Goal: Task Accomplishment & Management: Manage account settings

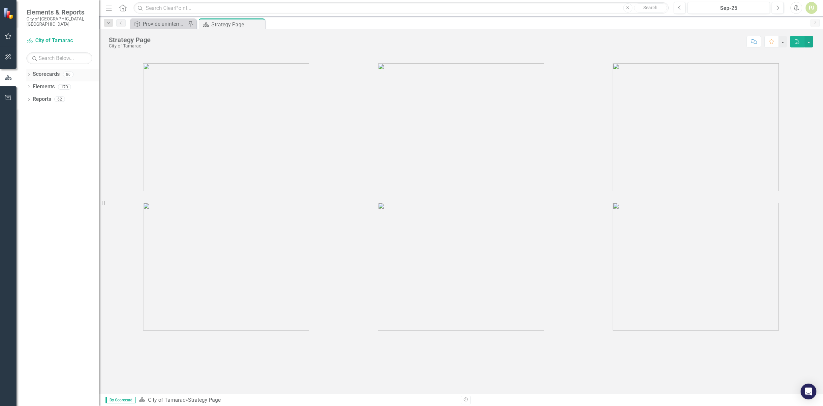
click at [29, 73] on icon at bounding box center [29, 74] width 2 height 3
click at [31, 85] on icon "Dropdown" at bounding box center [32, 87] width 5 height 4
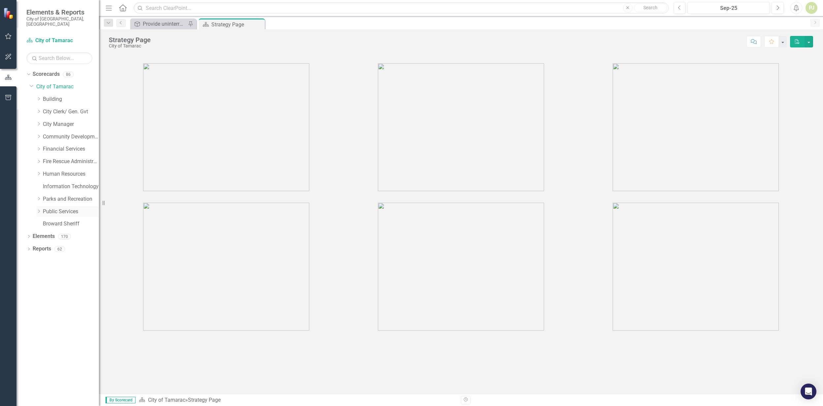
click at [40, 209] on icon "Dropdown" at bounding box center [38, 211] width 5 height 4
click at [45, 309] on icon "Dropdown" at bounding box center [45, 311] width 5 height 4
click at [53, 334] on icon "Dropdown" at bounding box center [51, 336] width 5 height 4
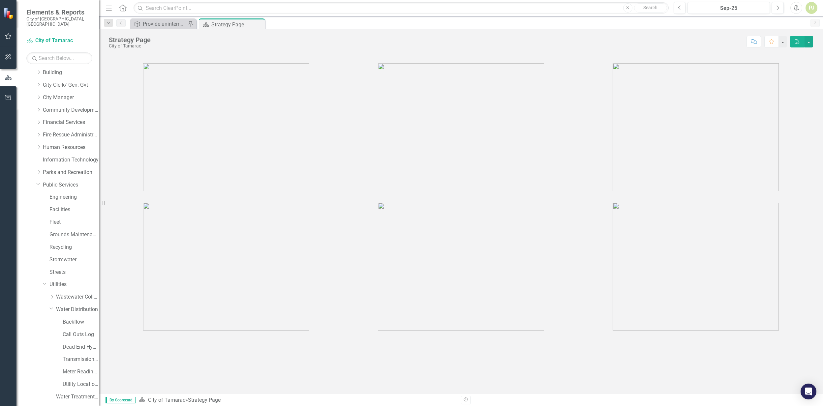
scroll to position [57, 0]
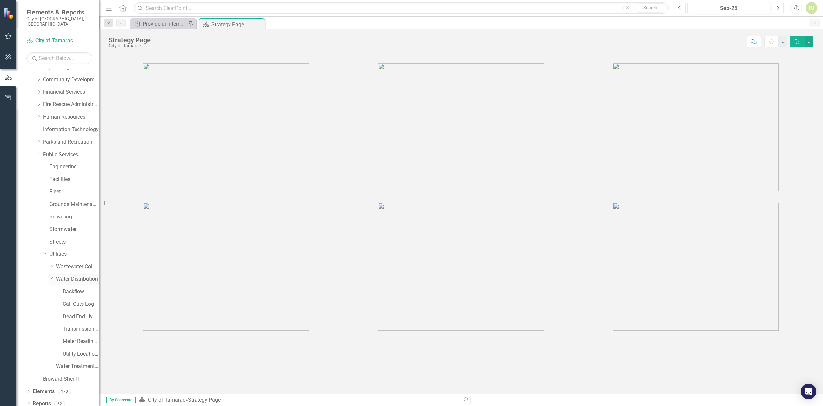
click at [76, 276] on link "Water Distribution" at bounding box center [77, 280] width 43 height 8
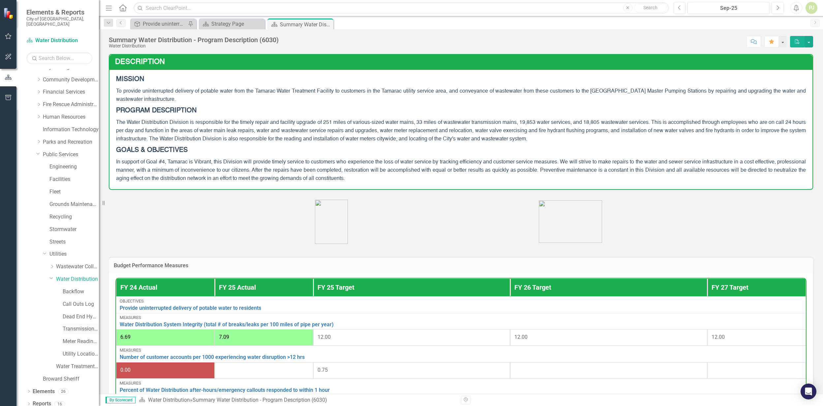
click at [78, 325] on link "Transmission and Distribution" at bounding box center [81, 329] width 36 height 8
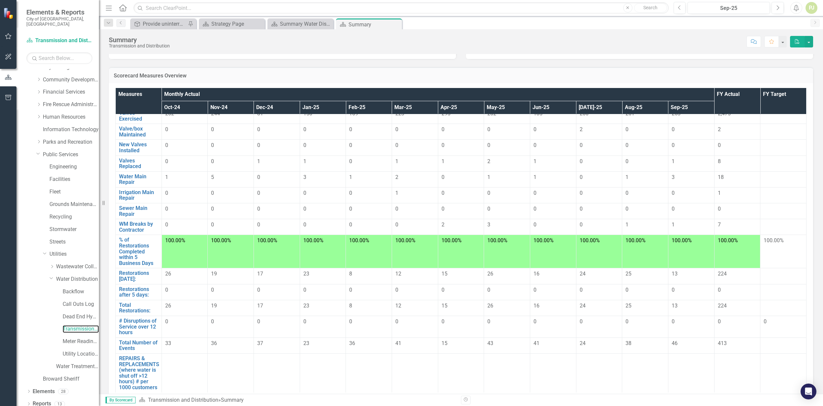
scroll to position [44, 0]
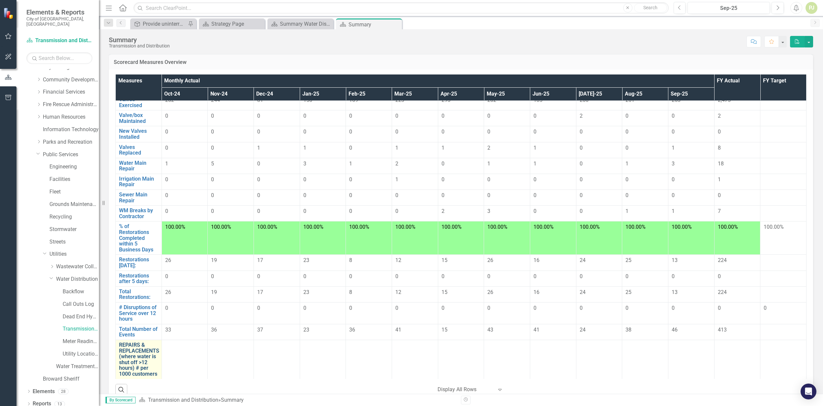
click at [135, 348] on link "REPAIRS & REPLACEMENTS (where water is shut off >12 hours) # per 1000 customers" at bounding box center [139, 359] width 40 height 35
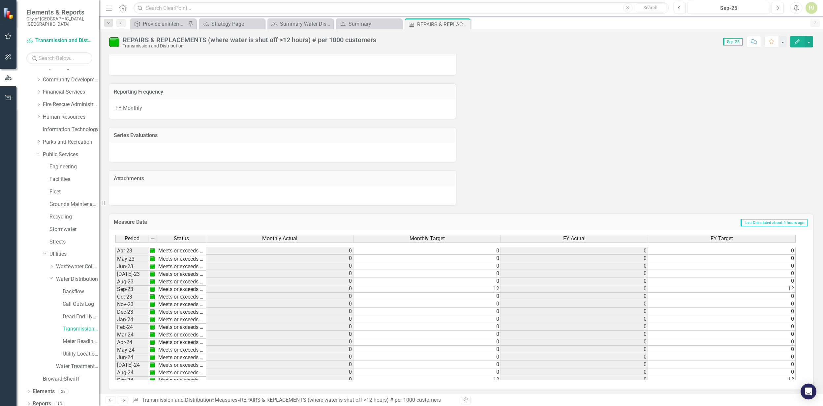
scroll to position [244, 0]
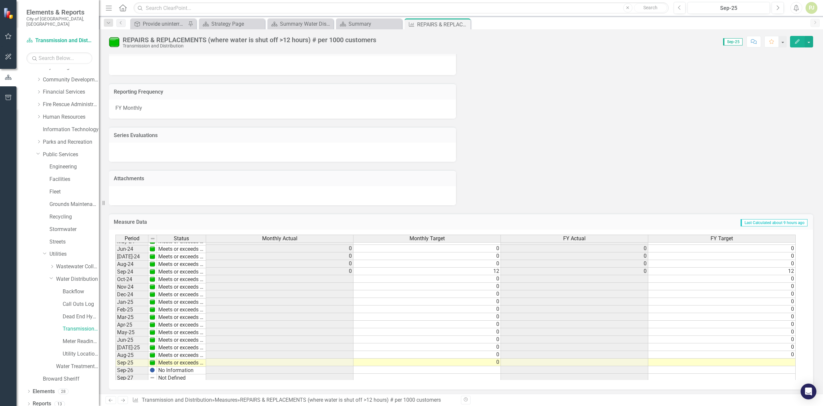
click at [343, 280] on td at bounding box center [279, 279] width 147 height 8
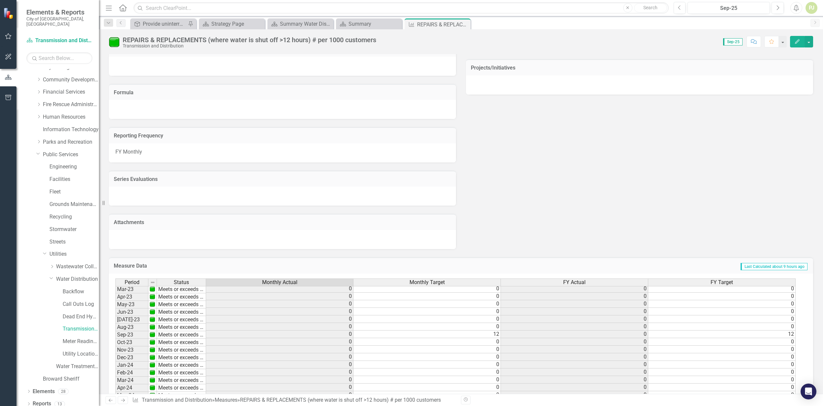
scroll to position [0, 0]
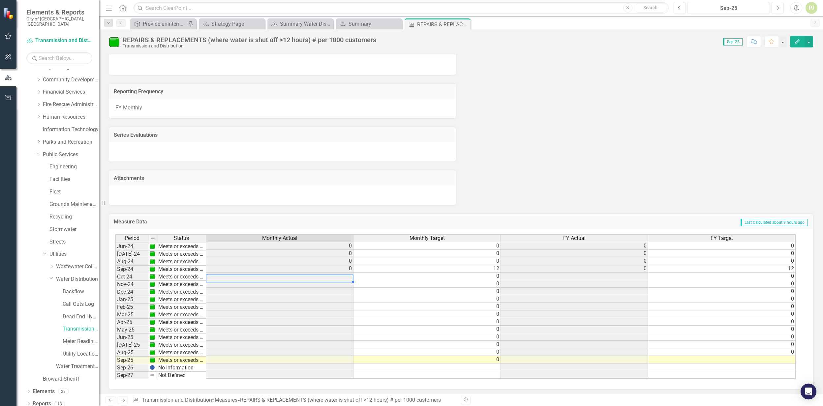
click at [347, 273] on td at bounding box center [279, 277] width 147 height 8
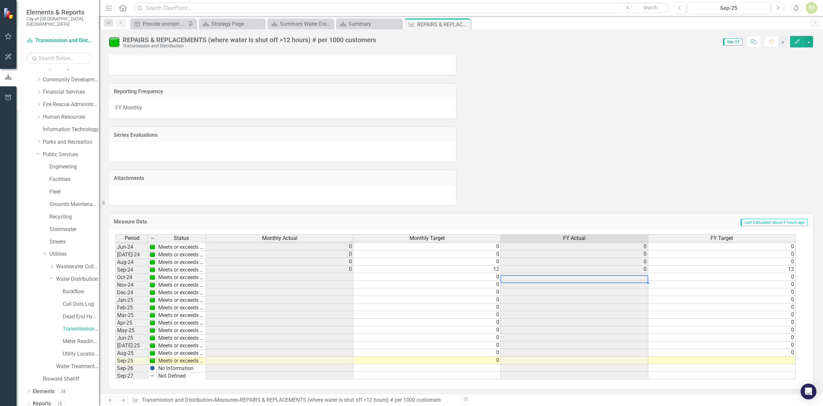
click at [637, 276] on td at bounding box center [574, 277] width 147 height 8
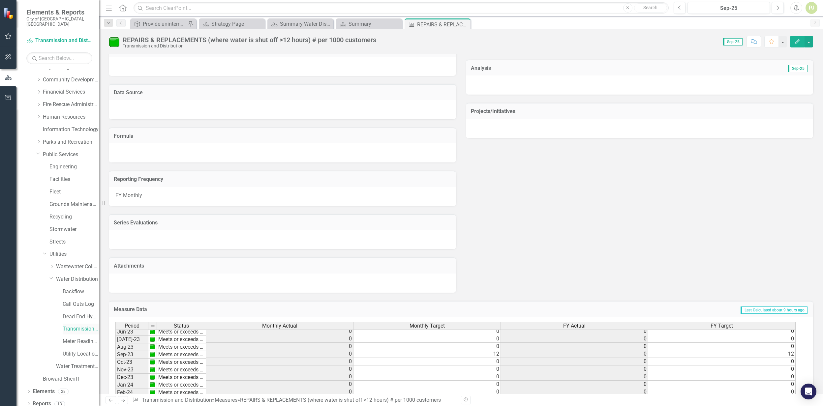
click at [82, 325] on link "Transmission and Distribution" at bounding box center [81, 329] width 36 height 8
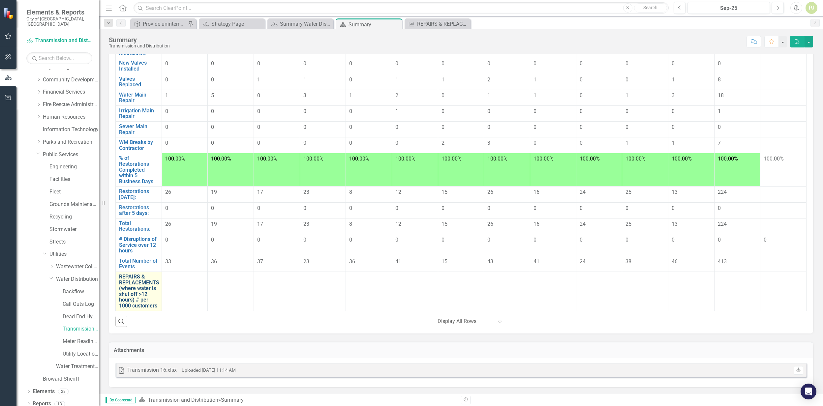
click at [145, 295] on link "REPAIRS & REPLACEMENTS (where water is shut off >12 hours) # per 1000 customers" at bounding box center [139, 291] width 40 height 35
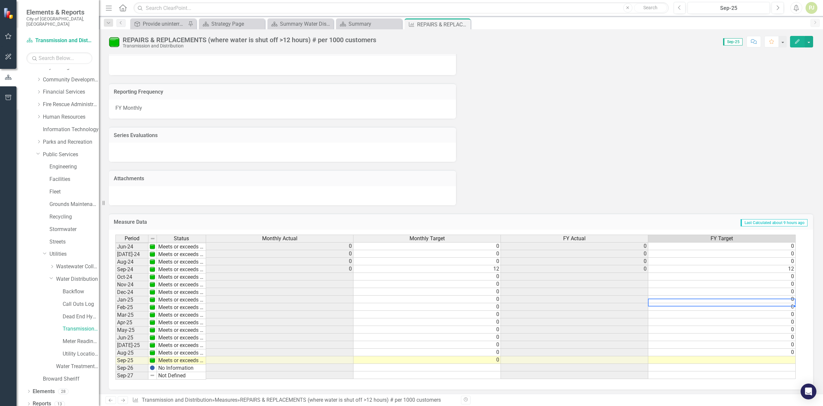
click at [682, 297] on tbody "Nov-22 Meets or exceeds target 0 0 0 0 Dec-22 Meets or exceeds target 0 0 0 0 J…" at bounding box center [455, 238] width 680 height 281
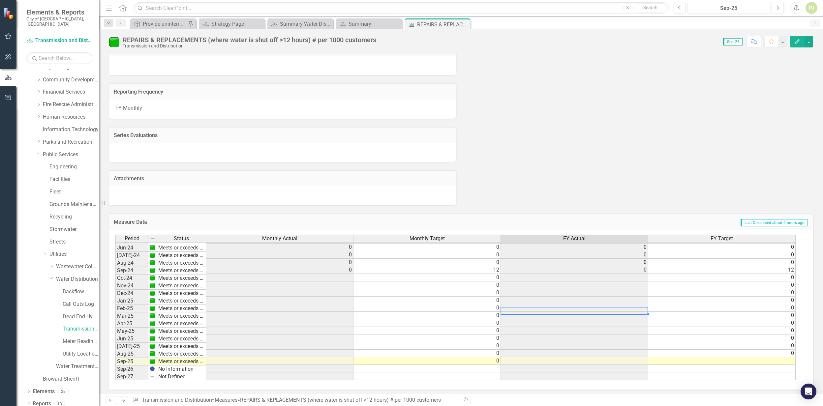
click at [580, 308] on td at bounding box center [574, 308] width 147 height 8
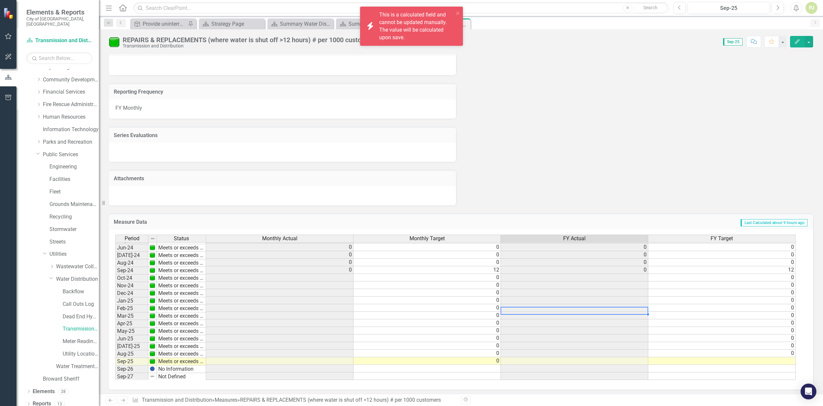
click at [472, 324] on td "0" at bounding box center [426, 323] width 147 height 8
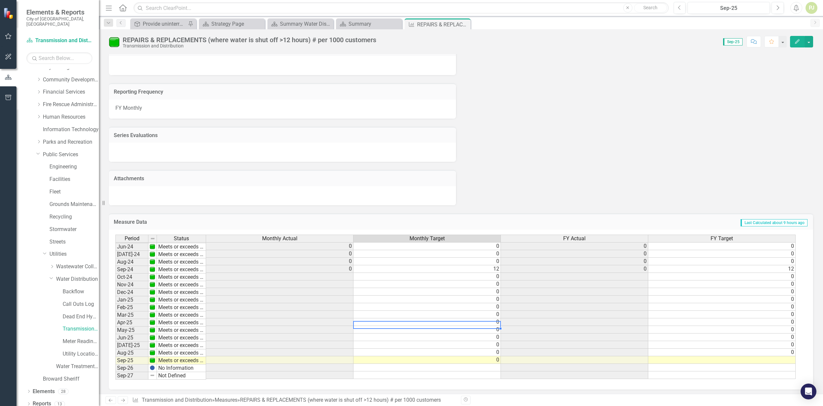
click at [239, 304] on td at bounding box center [279, 307] width 147 height 8
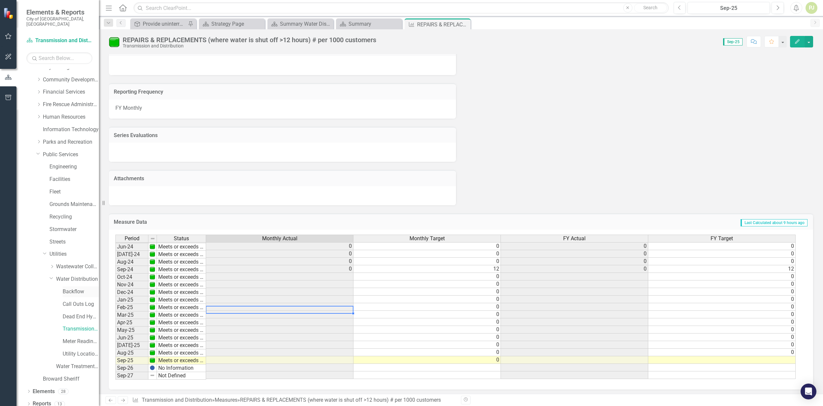
click at [78, 288] on link "Backflow" at bounding box center [81, 292] width 36 height 8
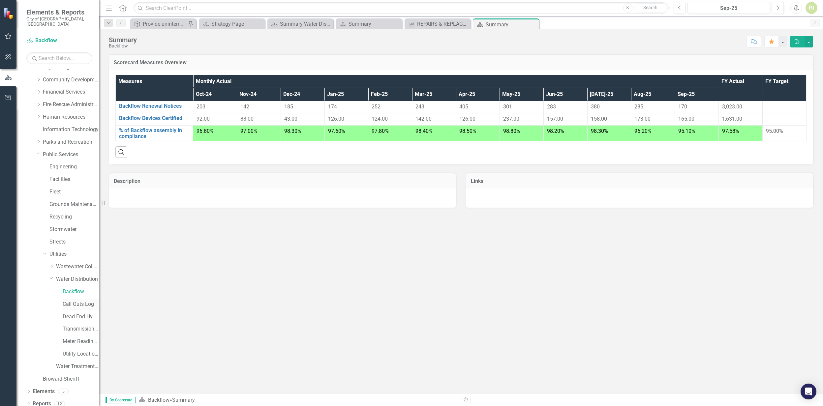
click at [83, 301] on link "Call Outs Log" at bounding box center [81, 305] width 36 height 8
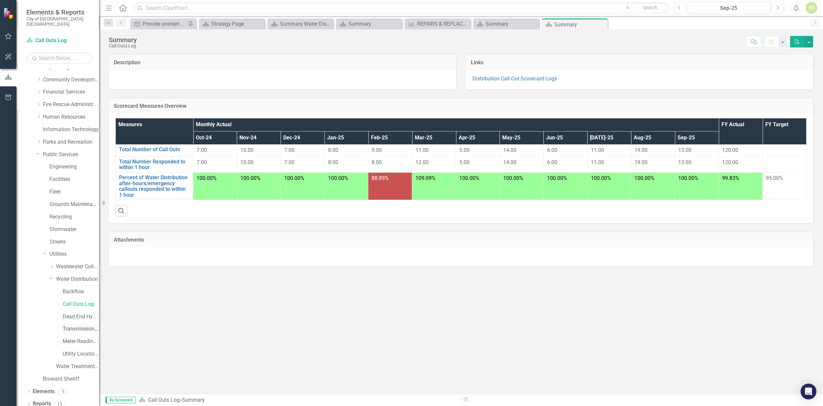
click at [80, 325] on link "Transmission and Distribution" at bounding box center [81, 329] width 36 height 8
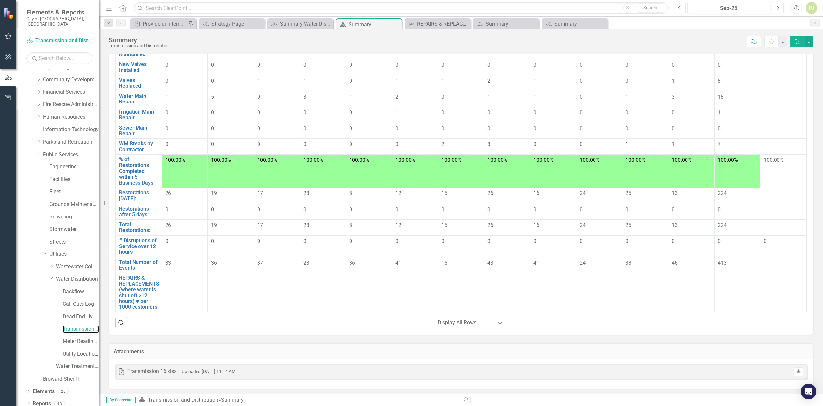
scroll to position [112, 0]
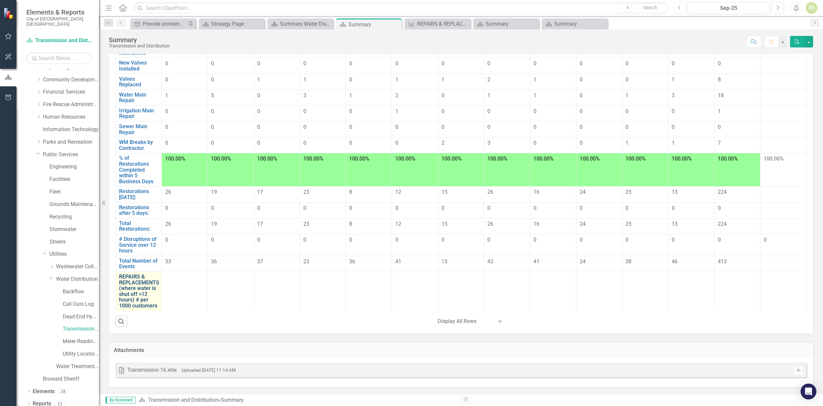
click at [143, 291] on link "REPAIRS & REPLACEMENTS (where water is shut off >12 hours) # per 1000 customers" at bounding box center [139, 291] width 40 height 35
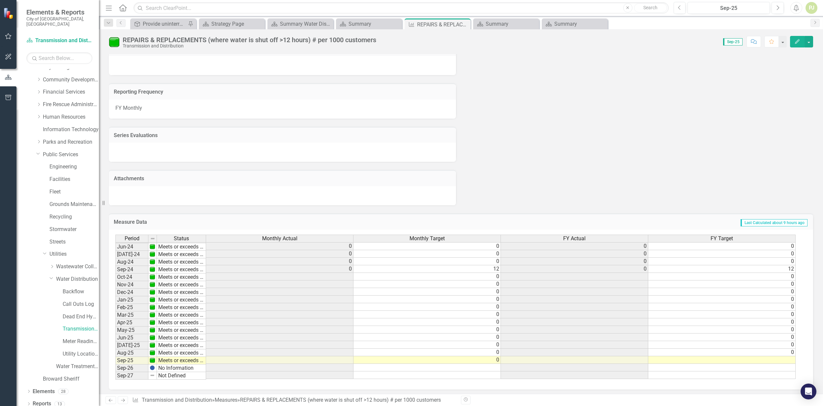
scroll to position [248, 0]
click at [79, 338] on link "Meter Reading ([PERSON_NAME])" at bounding box center [81, 342] width 36 height 8
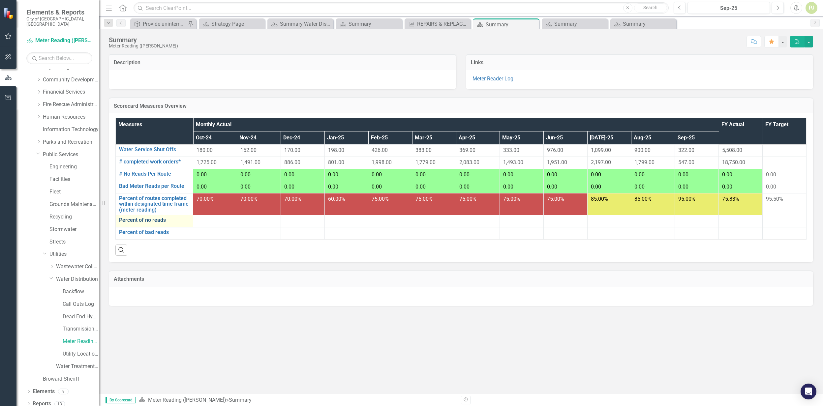
click at [163, 222] on link "Percent of no reads" at bounding box center [154, 220] width 71 height 6
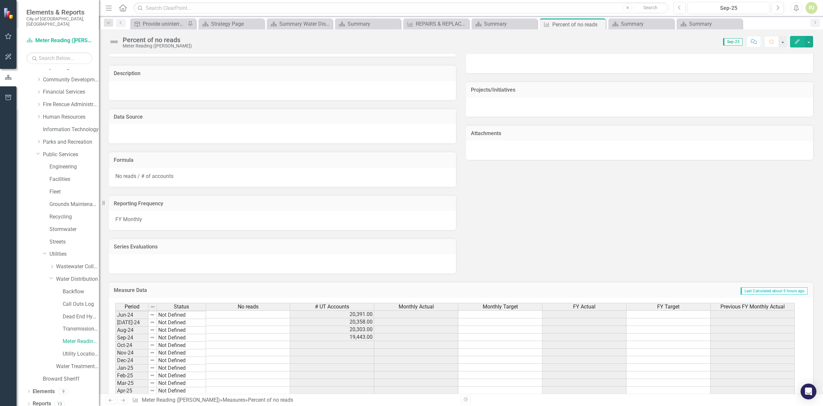
scroll to position [245, 0]
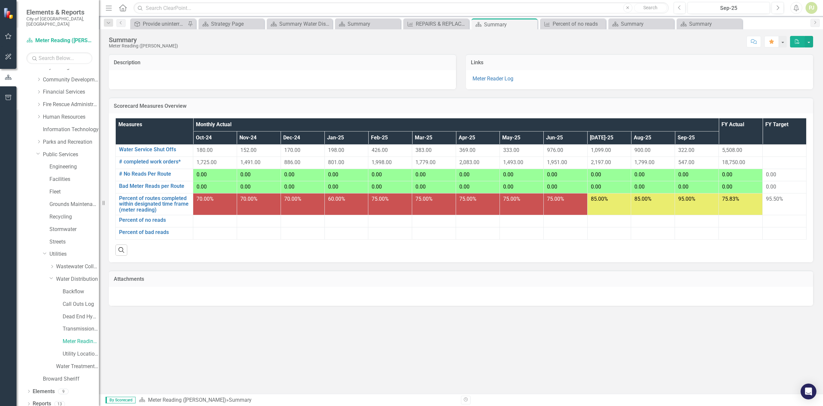
click at [229, 231] on div at bounding box center [214, 233] width 37 height 8
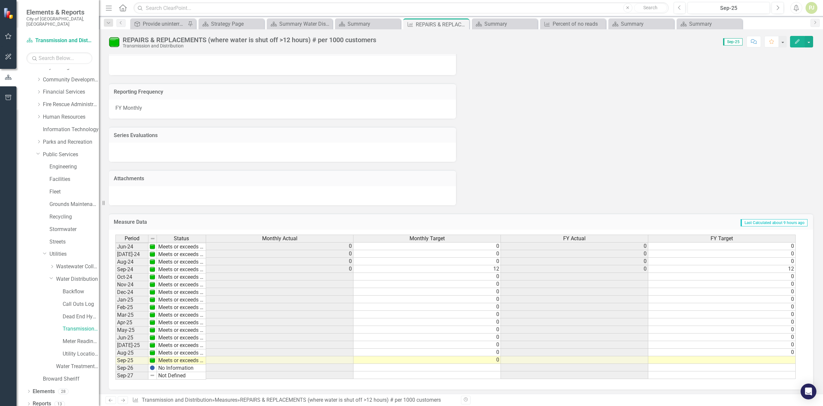
scroll to position [305, 0]
click at [392, 276] on td "0" at bounding box center [426, 277] width 147 height 8
click at [115, 269] on div "Period Status Monthly Actual Monthly Target FY Actual FY Target May-23 Meets or…" at bounding box center [115, 256] width 0 height 243
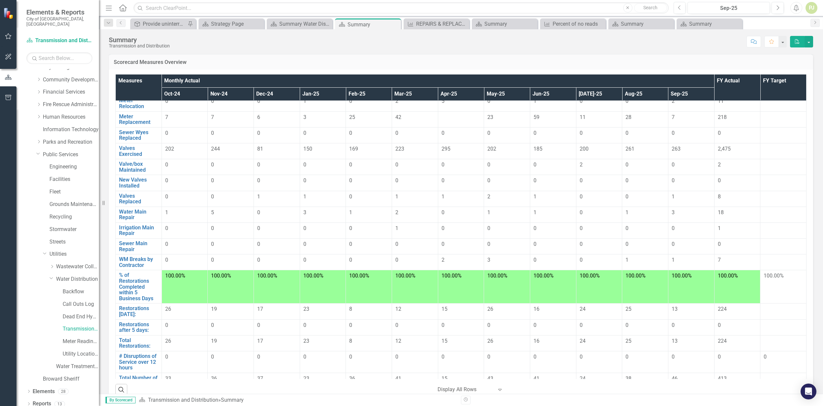
scroll to position [176, 0]
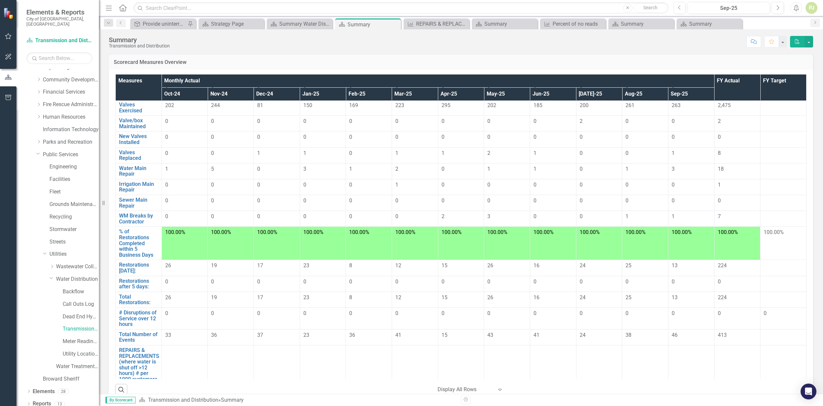
click at [498, 388] on icon "Expand" at bounding box center [499, 389] width 7 height 5
click at [376, 373] on td at bounding box center [369, 364] width 46 height 39
click at [78, 338] on link "Meter Reading ([PERSON_NAME])" at bounding box center [81, 342] width 36 height 8
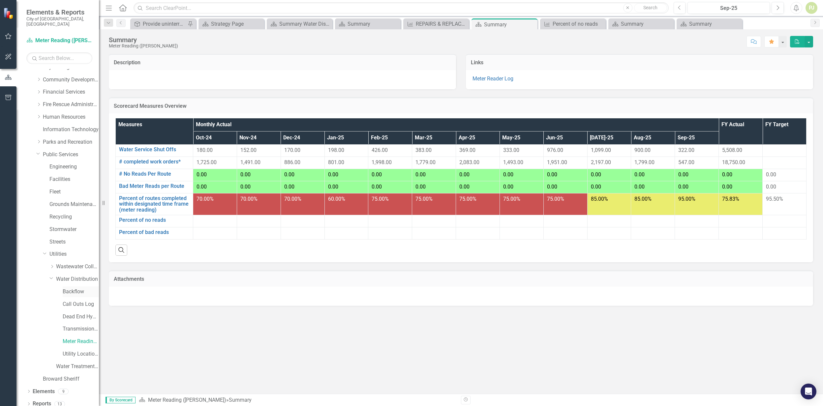
click at [75, 288] on link "Backflow" at bounding box center [81, 292] width 36 height 8
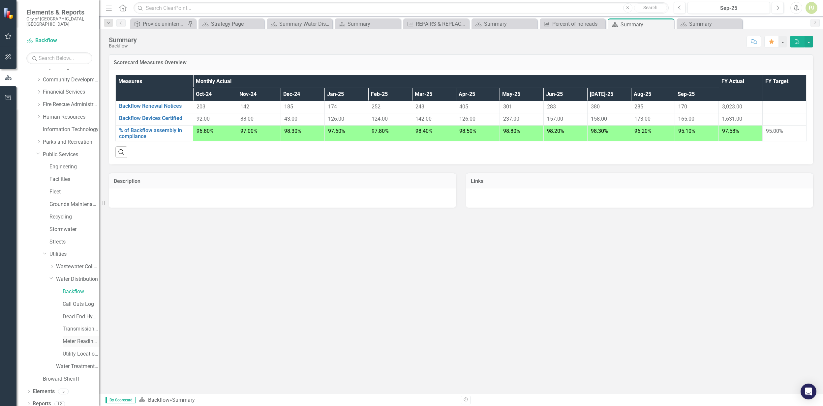
click at [81, 338] on link "Meter Reading ([PERSON_NAME])" at bounding box center [81, 342] width 36 height 8
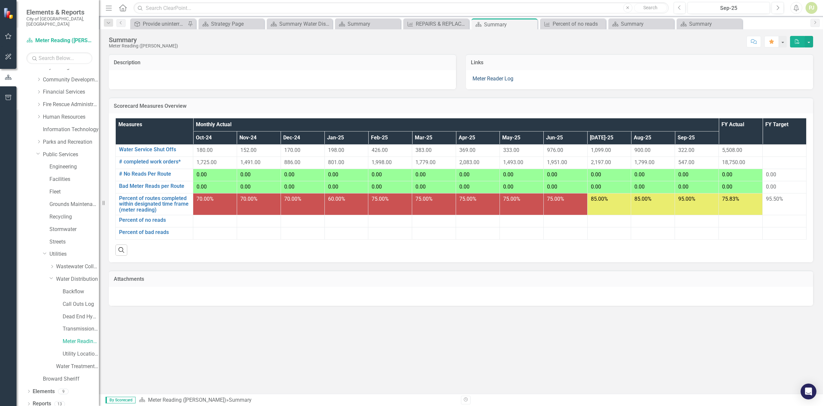
click at [490, 78] on link "Meter Reader Log" at bounding box center [492, 78] width 41 height 6
click at [498, 80] on link "Meter Reader Log" at bounding box center [492, 78] width 41 height 6
click at [77, 276] on link "Water Distribution" at bounding box center [77, 280] width 43 height 8
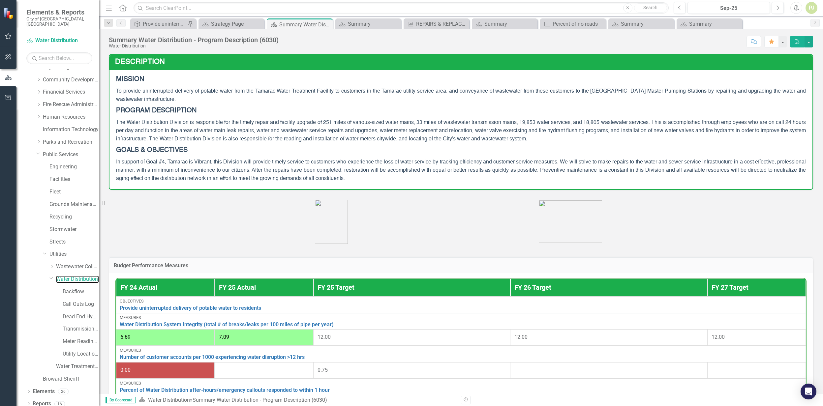
scroll to position [88, 0]
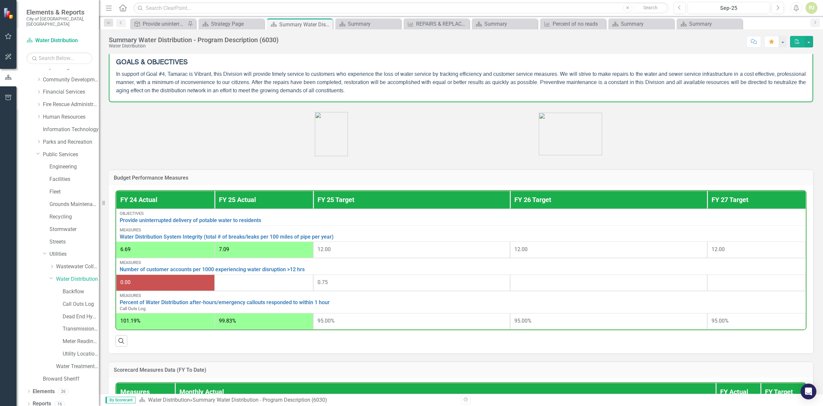
click at [369, 286] on div "0.75" at bounding box center [411, 283] width 189 height 8
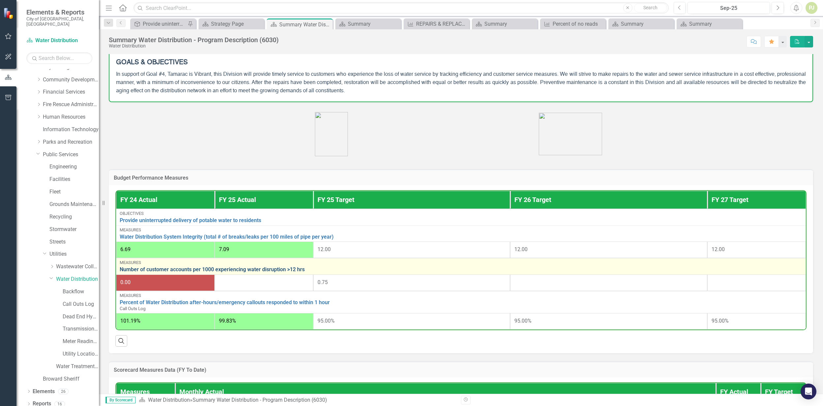
click at [191, 270] on link "Number of customer accounts per 1000 experiencing water disruption >12 hrs" at bounding box center [461, 270] width 682 height 6
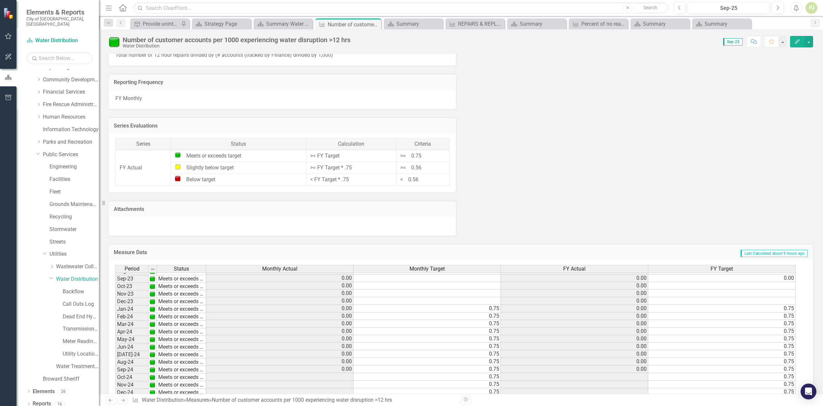
scroll to position [249, 0]
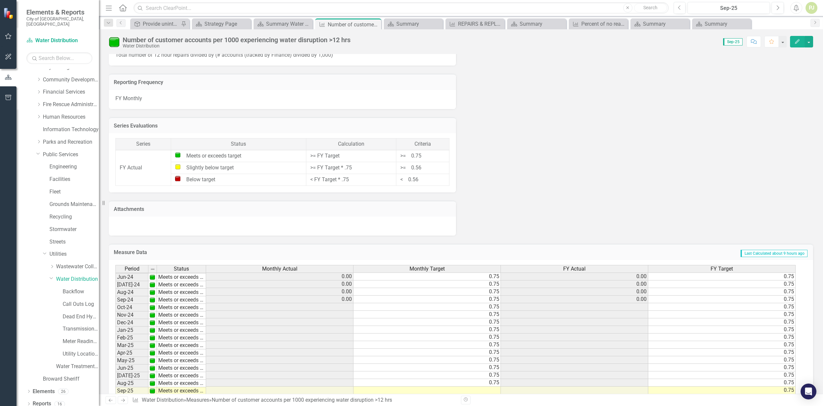
click at [335, 306] on tbody "Oct-22 Meets or exceeds target 0.00 0.00 Nov-22 Meets or exceeds target 0.00 0.…" at bounding box center [455, 265] width 680 height 288
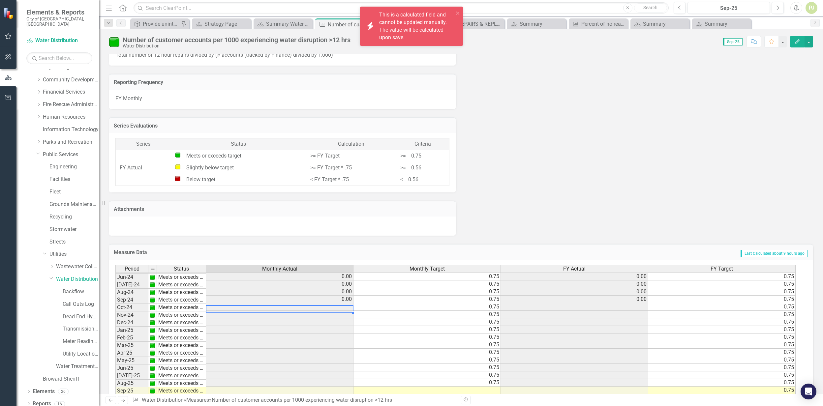
scroll to position [246, 0]
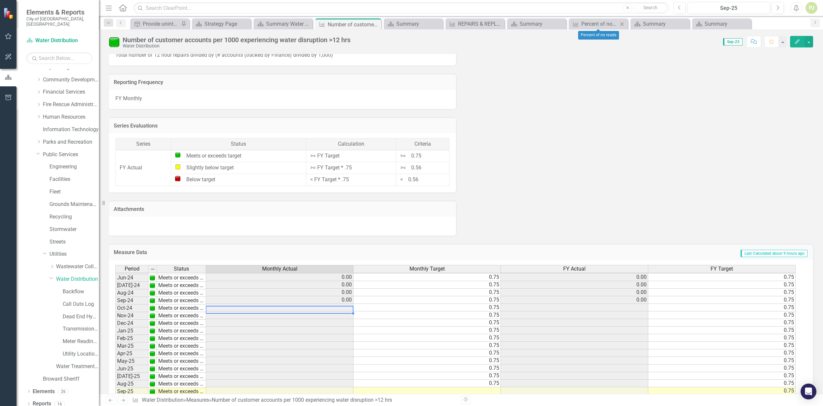
click at [620, 24] on icon "Close" at bounding box center [621, 23] width 7 height 5
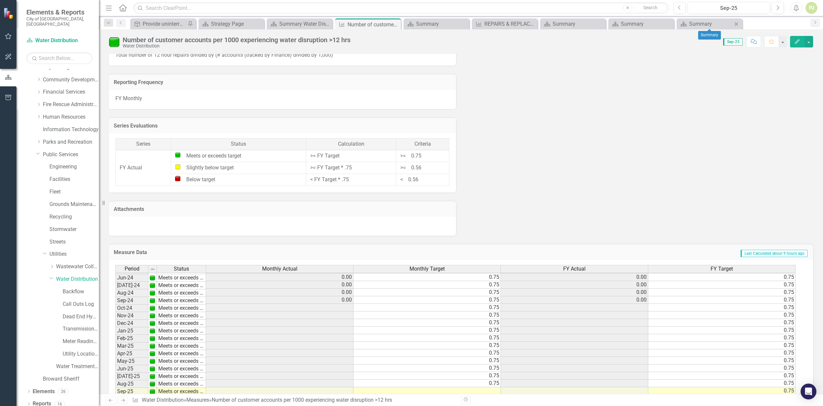
click at [734, 22] on icon "Close" at bounding box center [736, 23] width 7 height 5
click at [669, 26] on icon "Close" at bounding box center [670, 23] width 7 height 5
click at [599, 24] on icon "Close" at bounding box center [601, 23] width 7 height 5
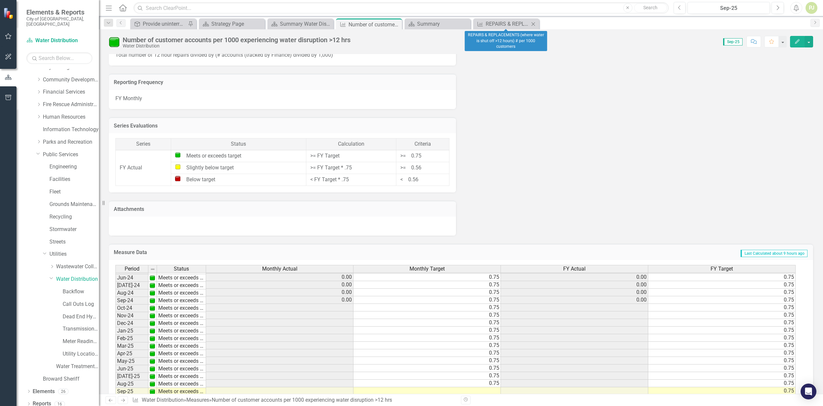
click at [534, 25] on icon "Close" at bounding box center [533, 23] width 7 height 5
click at [464, 20] on div "Close" at bounding box center [464, 24] width 8 height 8
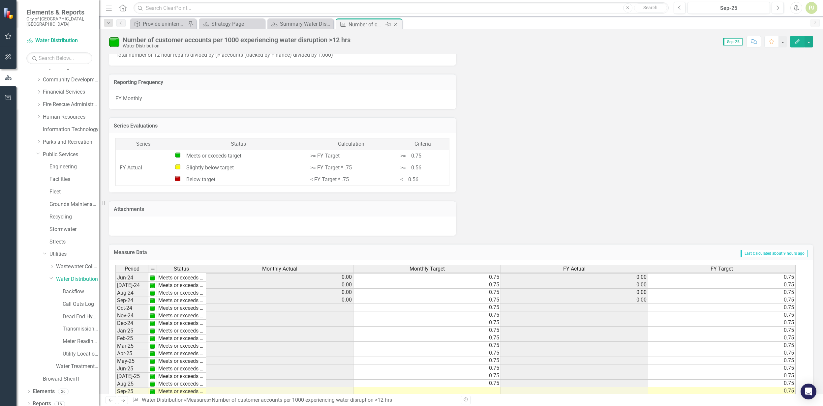
click at [397, 26] on icon "Close" at bounding box center [395, 24] width 7 height 5
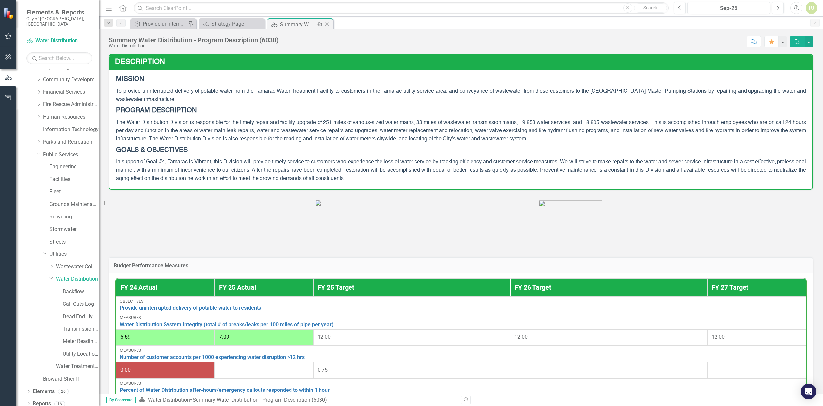
click at [326, 25] on icon at bounding box center [327, 25] width 4 height 4
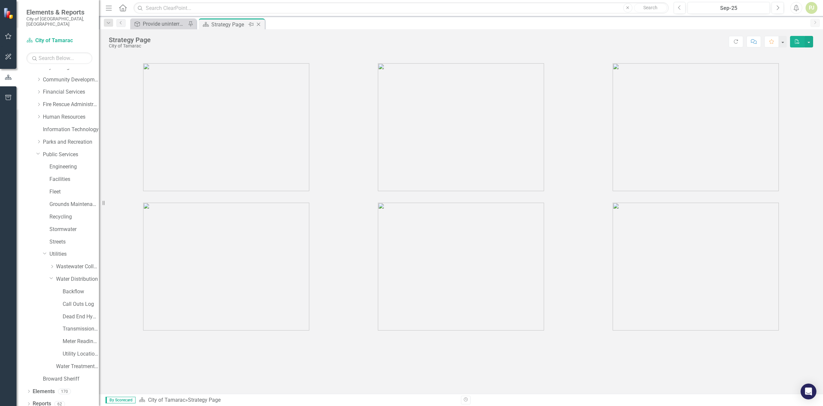
click at [258, 24] on icon at bounding box center [259, 25] width 4 height 4
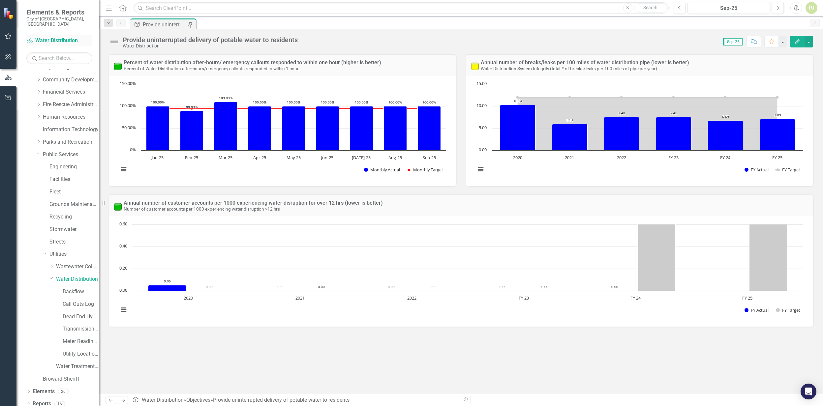
click at [53, 37] on link "Scorecard Water Distribution" at bounding box center [59, 41] width 66 height 8
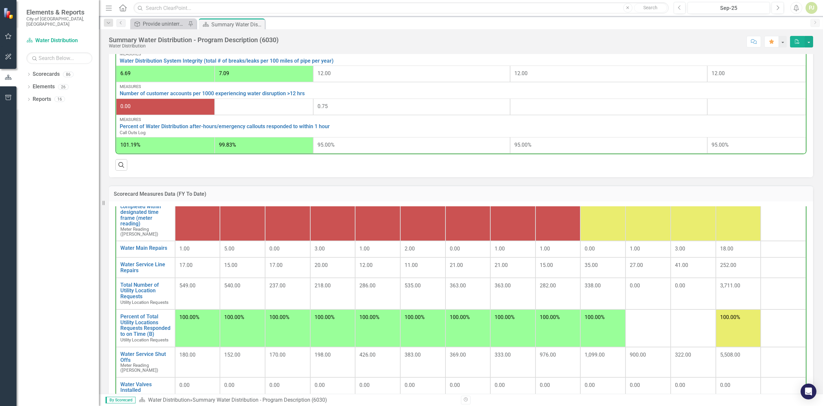
scroll to position [264, 0]
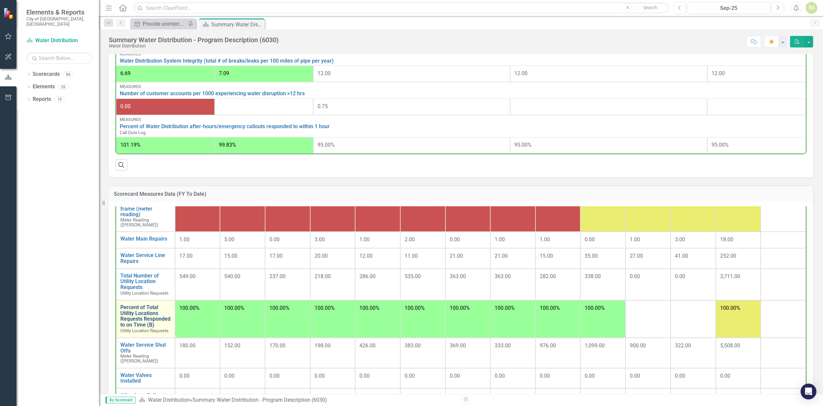
click at [144, 322] on link "Percent of Total Utility Locations Requests Responded to on Time (B)" at bounding box center [145, 316] width 50 height 23
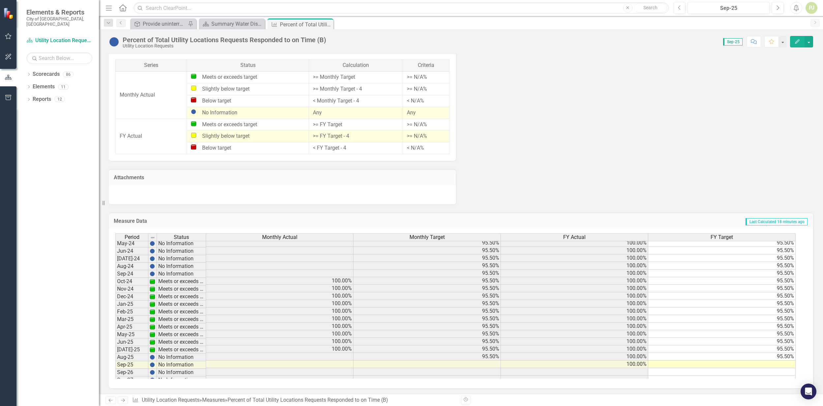
scroll to position [250, 0]
click at [159, 350] on tbody "May-23 Meets or exceeds target Jun-23 Meets or exceeds target [DATE]-23 Meets o…" at bounding box center [160, 260] width 91 height 236
click at [164, 354] on td "No Information" at bounding box center [181, 353] width 49 height 8
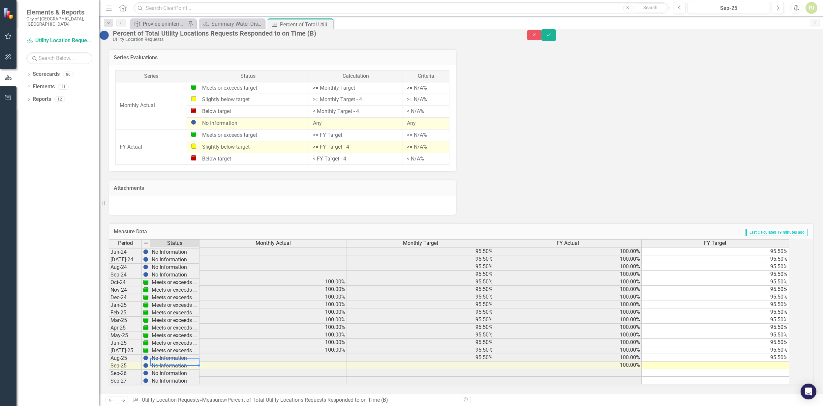
click at [166, 362] on td "No Information" at bounding box center [174, 366] width 49 height 8
click at [336, 354] on td at bounding box center [272, 358] width 147 height 8
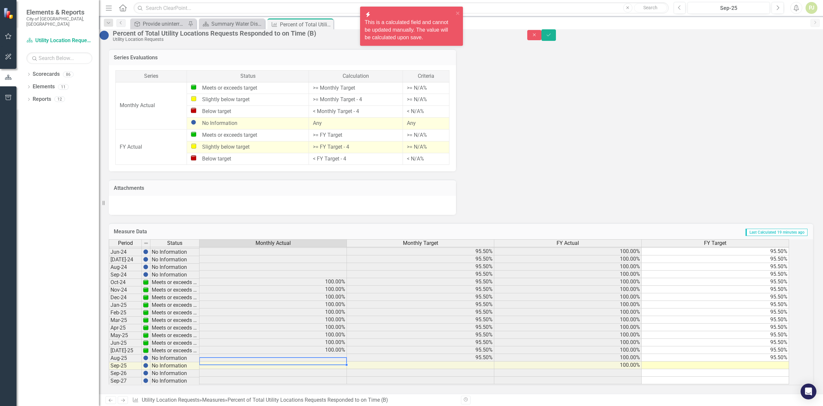
click at [336, 354] on td at bounding box center [272, 358] width 147 height 8
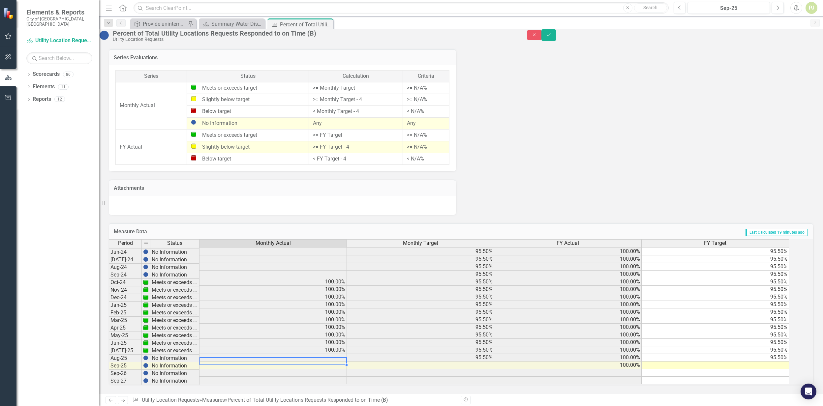
click at [477, 362] on td at bounding box center [420, 366] width 147 height 8
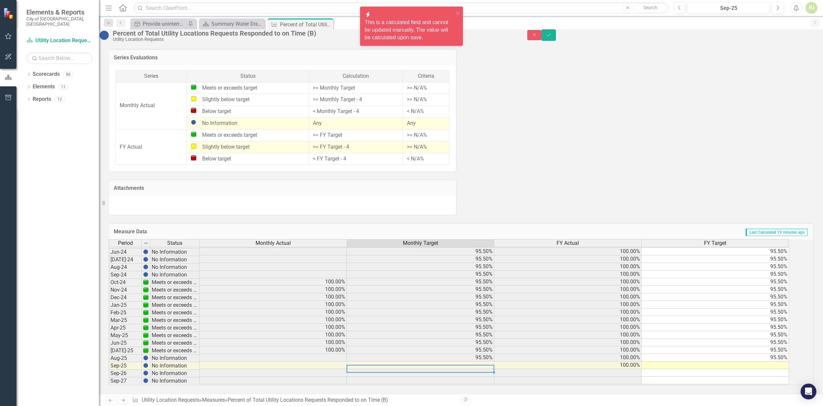
click at [589, 364] on td "100.00%" at bounding box center [567, 366] width 147 height 8
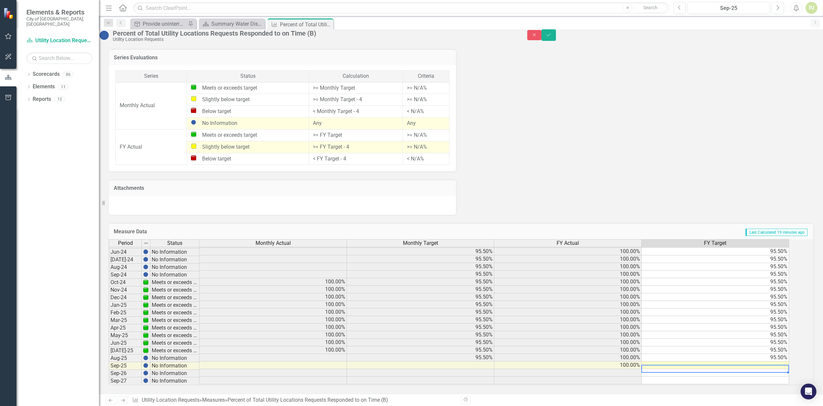
click at [715, 362] on td at bounding box center [714, 366] width 147 height 8
click at [763, 362] on td at bounding box center [714, 366] width 147 height 8
type textarea "95.50"
click at [109, 373] on div "Period Status Monthly Actual Monthly Target FY Actual FY Target May-23 Meets or…" at bounding box center [109, 262] width 0 height 243
click at [551, 37] on icon "Save" at bounding box center [548, 35] width 6 height 5
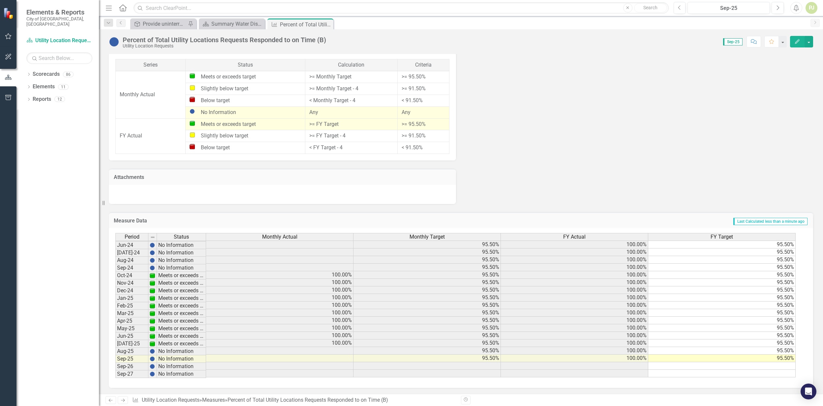
scroll to position [245, 0]
click at [176, 360] on div at bounding box center [181, 360] width 49 height 1
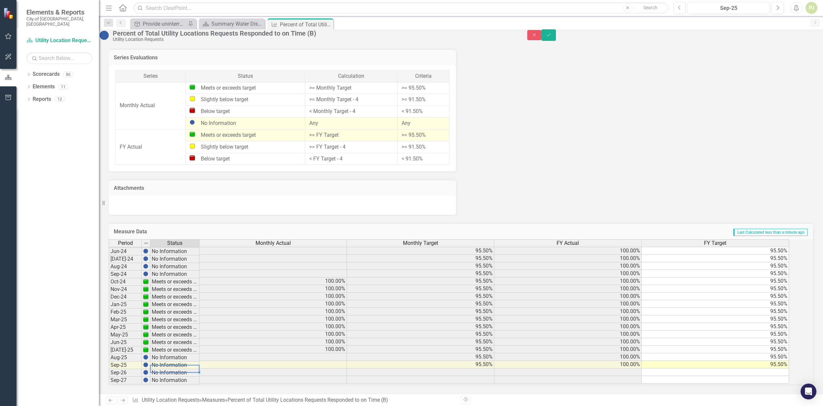
scroll to position [430, 0]
click at [169, 362] on td "No Information" at bounding box center [174, 366] width 49 height 8
click at [343, 361] on td at bounding box center [272, 365] width 147 height 8
click at [109, 355] on div "Period Status Monthly Actual Monthly Target FY Actual FY Target May-23 Meets or…" at bounding box center [109, 261] width 0 height 243
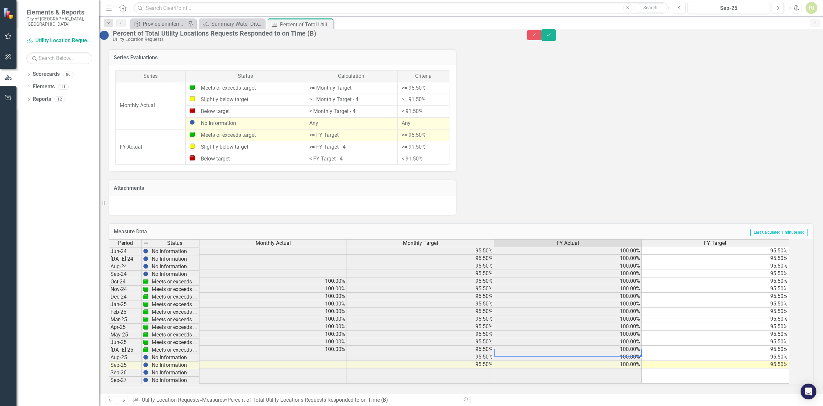
click at [535, 346] on td "100.00%" at bounding box center [567, 350] width 147 height 8
click at [635, 361] on td "100.00%" at bounding box center [567, 365] width 147 height 8
click at [606, 361] on td "100.00%" at bounding box center [567, 365] width 147 height 8
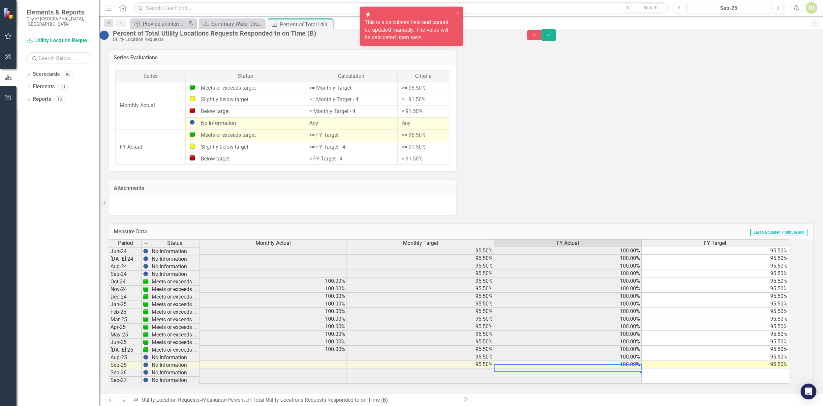
click at [634, 361] on td "100.00%" at bounding box center [567, 365] width 147 height 8
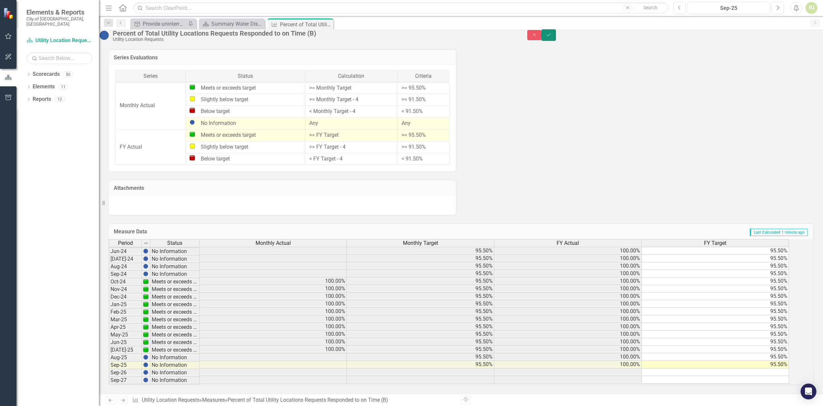
click at [551, 36] on icon "Save" at bounding box center [548, 35] width 6 height 5
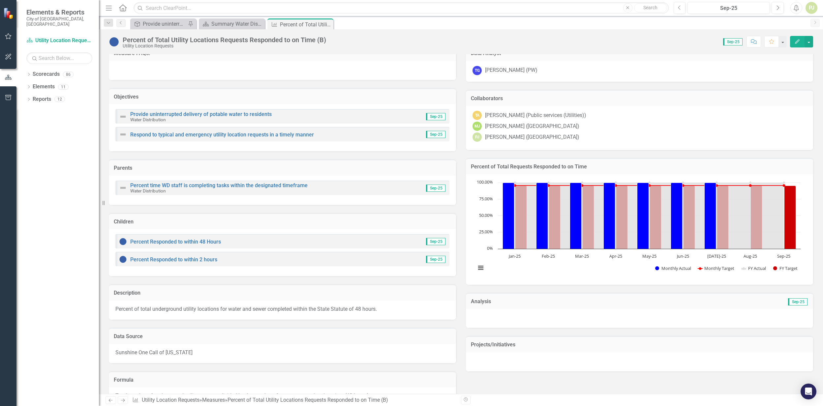
scroll to position [0, 0]
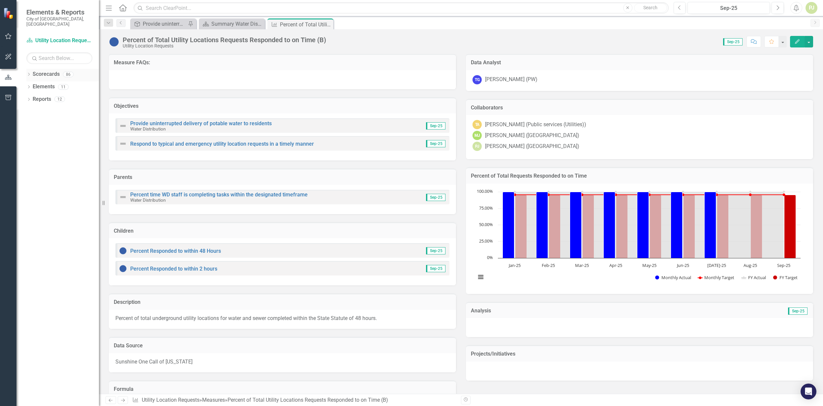
click at [28, 73] on icon "Dropdown" at bounding box center [28, 75] width 5 height 4
click at [225, 23] on div "Summary Water Distribution - Program Description (6030)" at bounding box center [233, 24] width 44 height 8
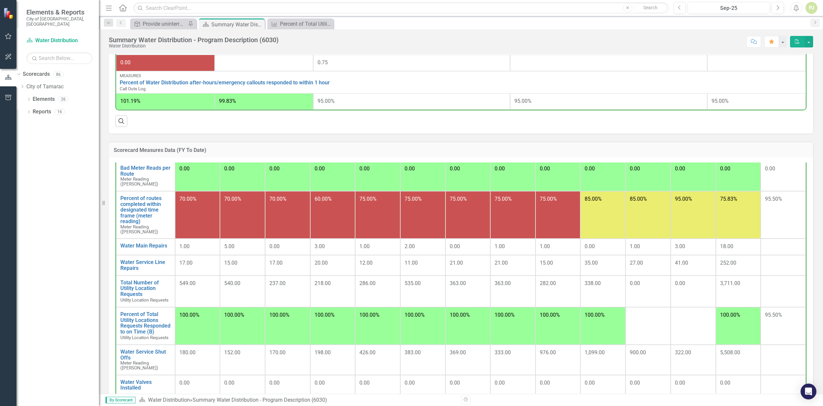
scroll to position [220, 0]
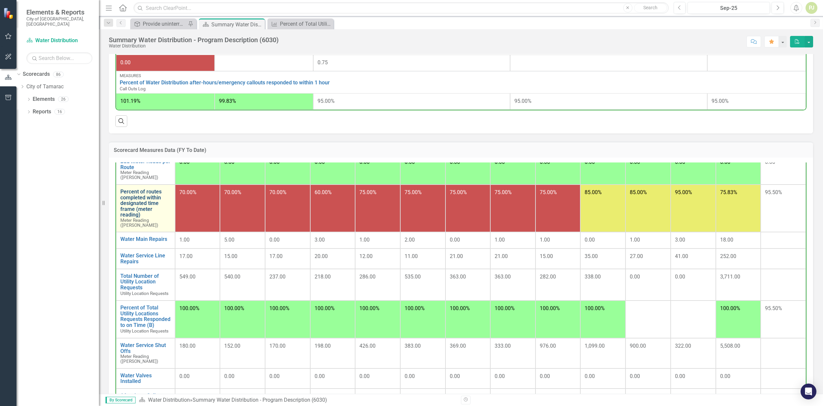
click at [140, 196] on link "Percent of routes completed within designated time frame (meter reading)" at bounding box center [145, 203] width 50 height 29
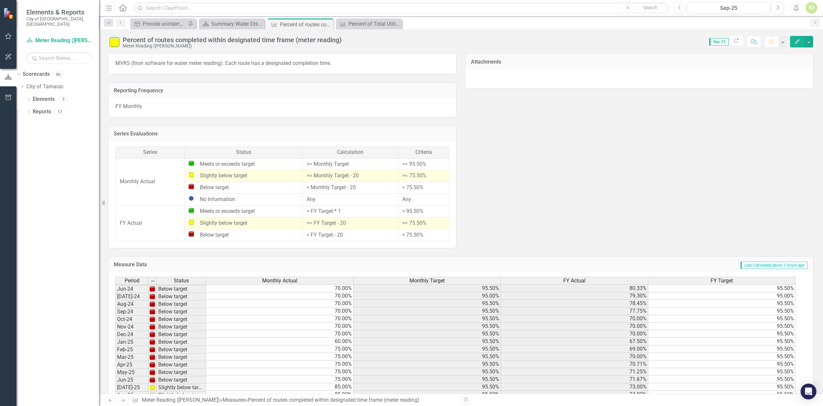
scroll to position [245, 0]
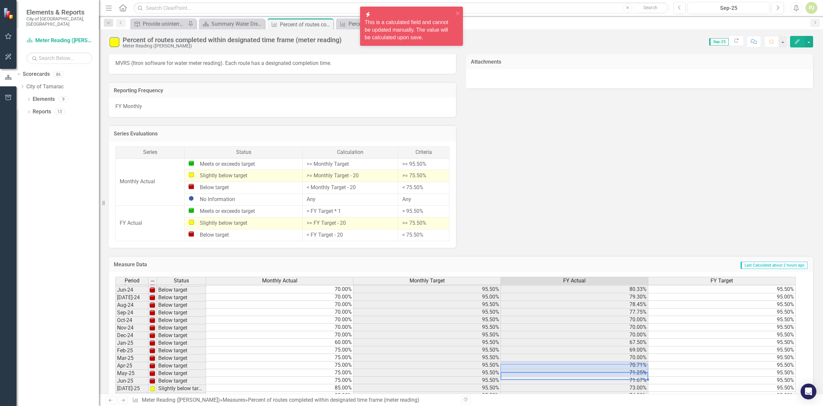
click at [737, 368] on td "95.50%" at bounding box center [721, 366] width 147 height 8
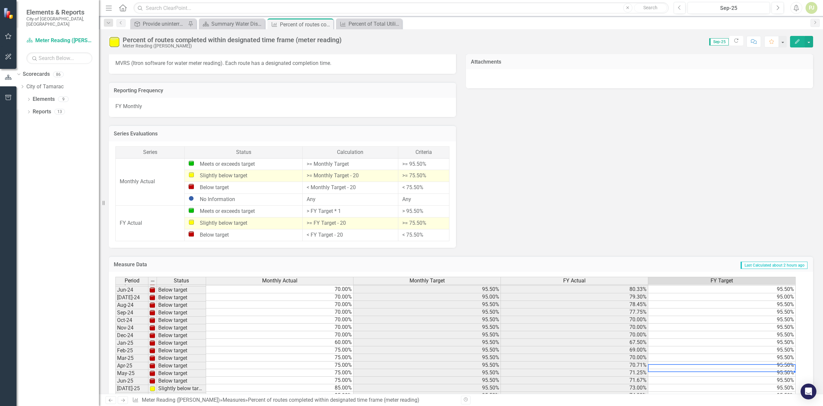
click at [339, 362] on td "75.00%" at bounding box center [279, 358] width 147 height 8
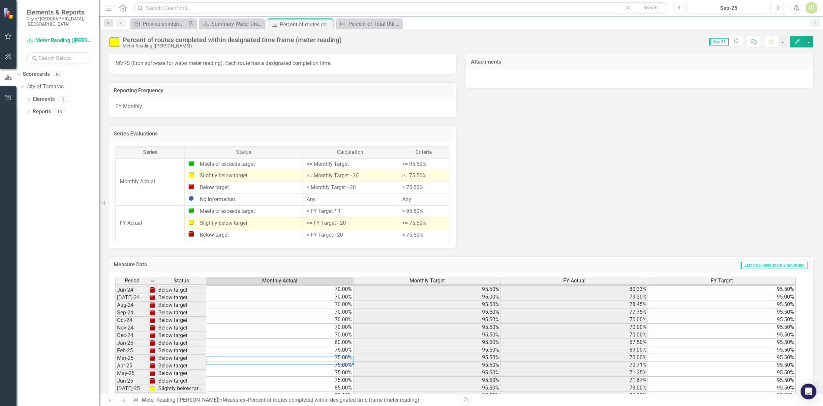
click at [339, 362] on td "75.00%" at bounding box center [279, 358] width 147 height 8
click at [343, 345] on td "60.00%" at bounding box center [279, 343] width 147 height 8
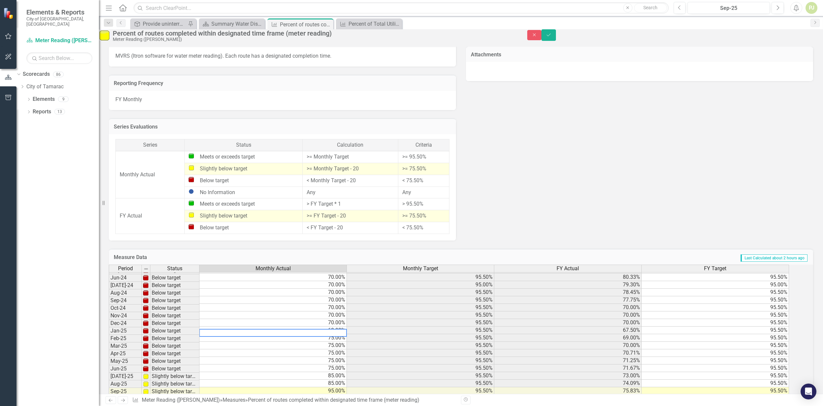
click at [344, 342] on td "75.00%" at bounding box center [272, 338] width 147 height 8
click at [346, 342] on td "75.00%" at bounding box center [272, 338] width 147 height 8
click at [343, 349] on td "75.00%" at bounding box center [272, 346] width 147 height 8
click at [343, 357] on td "75.00%" at bounding box center [272, 353] width 147 height 8
click at [345, 365] on td "75.00%" at bounding box center [272, 361] width 147 height 8
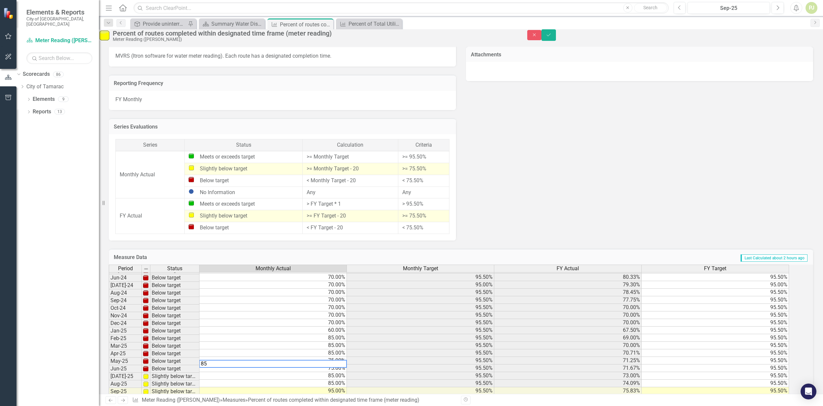
click at [347, 372] on td "75.00%" at bounding box center [272, 369] width 147 height 8
click at [314, 380] on td "85.00%" at bounding box center [272, 376] width 147 height 8
click at [164, 373] on td "Below target" at bounding box center [174, 369] width 49 height 8
click at [165, 373] on td "Below target" at bounding box center [174, 369] width 49 height 8
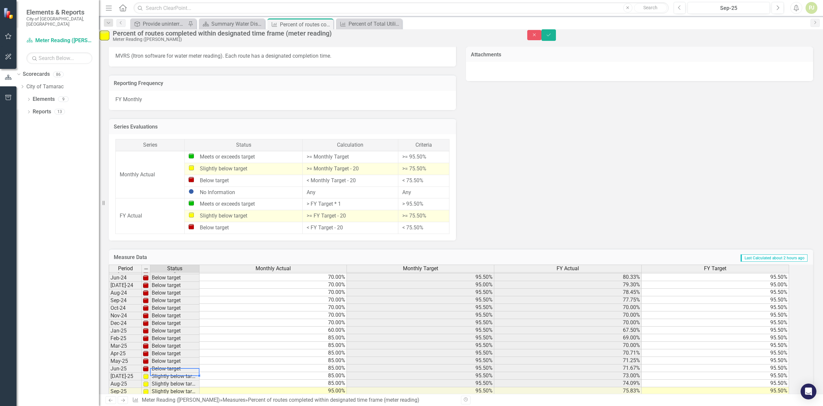
click at [165, 373] on td "Below target" at bounding box center [174, 369] width 49 height 8
click at [167, 373] on td "Below target" at bounding box center [174, 369] width 49 height 8
click at [168, 373] on td "Below target" at bounding box center [174, 369] width 49 height 8
click at [175, 365] on td "Below target" at bounding box center [174, 362] width 49 height 8
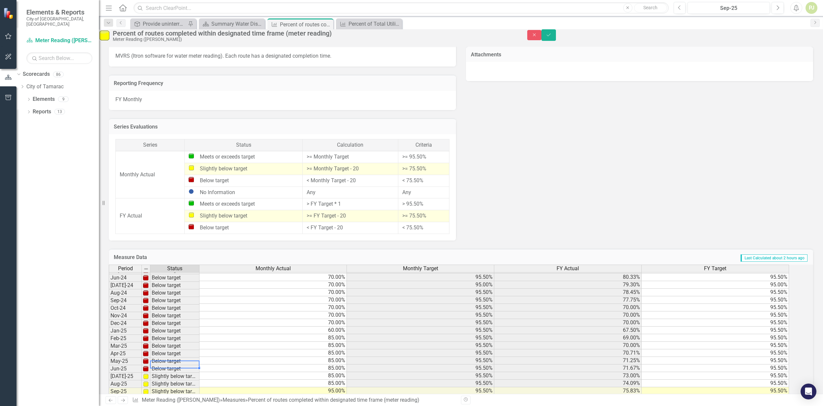
click at [175, 365] on td "Below target" at bounding box center [174, 362] width 49 height 8
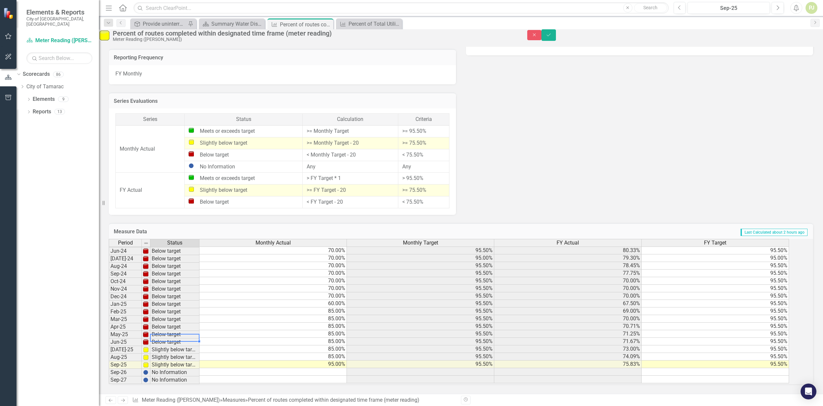
scroll to position [406, 0]
click at [341, 300] on td "60.00%" at bounding box center [272, 304] width 147 height 8
click at [347, 292] on td "70.00%" at bounding box center [272, 296] width 147 height 8
click at [347, 285] on td "70.00%" at bounding box center [272, 289] width 147 height 8
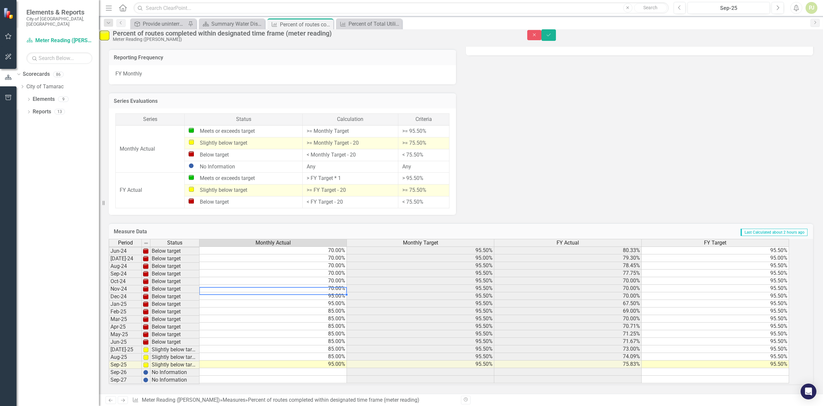
click at [347, 285] on td "70.00%" at bounding box center [272, 289] width 147 height 8
click at [346, 277] on td "70.00%" at bounding box center [272, 281] width 147 height 8
click at [347, 277] on td "70.00%" at bounding box center [272, 281] width 147 height 8
click at [347, 270] on td "70.00%" at bounding box center [272, 274] width 147 height 8
click at [346, 262] on td "70.00%" at bounding box center [272, 266] width 147 height 8
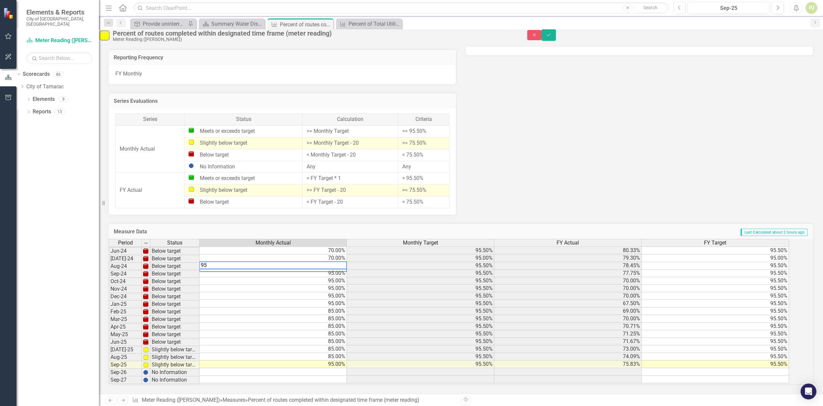
click at [346, 254] on td "70.00%" at bounding box center [272, 258] width 147 height 8
click at [347, 254] on td "70.00%" at bounding box center [272, 258] width 147 height 8
click at [347, 247] on td "70.00%" at bounding box center [272, 251] width 147 height 8
click at [346, 247] on td "70.00%" at bounding box center [272, 251] width 147 height 8
type textarea "95"
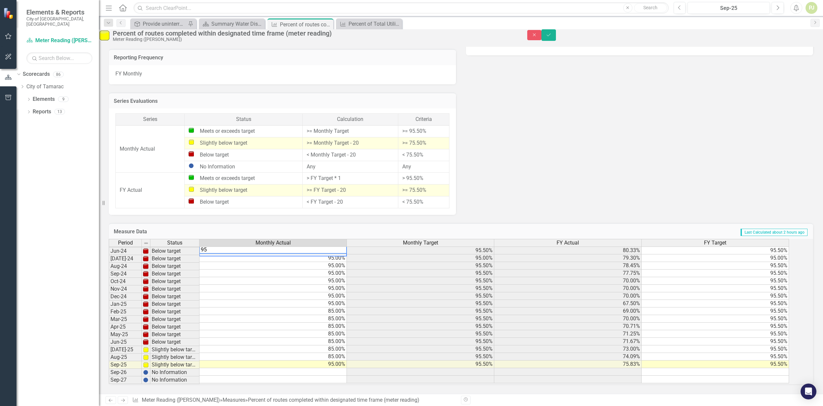
click at [109, 285] on div "Period Status Monthly Actual Monthly Target FY Actual FY Target May-23 Slightly…" at bounding box center [109, 261] width 0 height 243
click at [171, 248] on td "Below target" at bounding box center [174, 252] width 49 height 8
click at [165, 248] on td "Below target" at bounding box center [174, 252] width 49 height 8
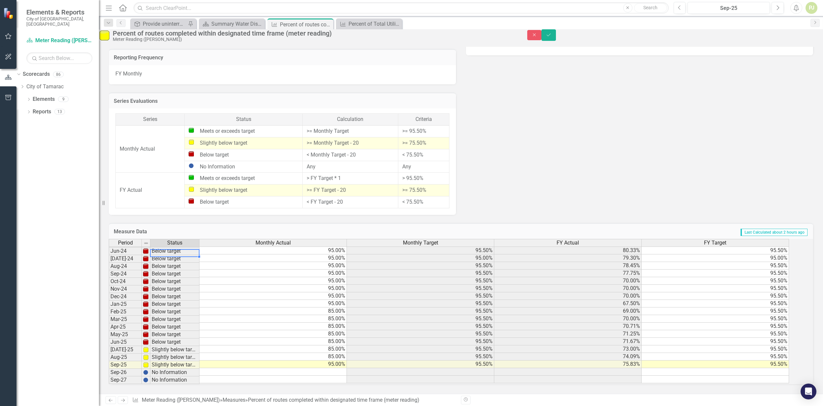
click at [165, 248] on td "Below target" at bounding box center [174, 252] width 49 height 8
click at [176, 331] on td "Below target" at bounding box center [174, 335] width 49 height 8
click at [178, 338] on td "Below target" at bounding box center [174, 342] width 49 height 8
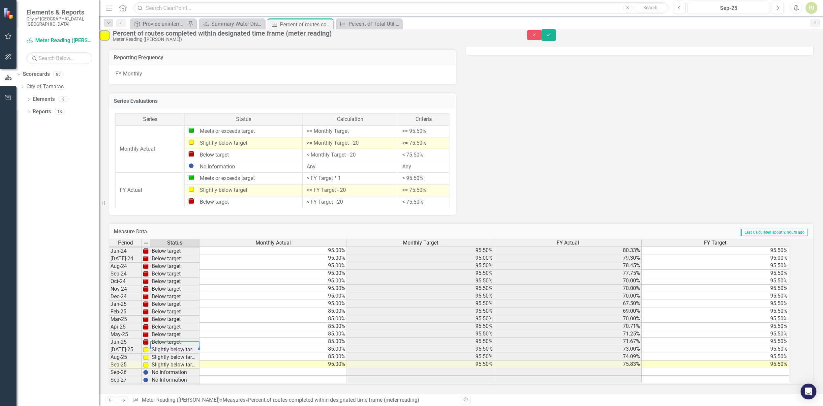
click at [178, 338] on td "Below target" at bounding box center [174, 342] width 49 height 8
click at [551, 37] on icon "Save" at bounding box center [548, 35] width 6 height 5
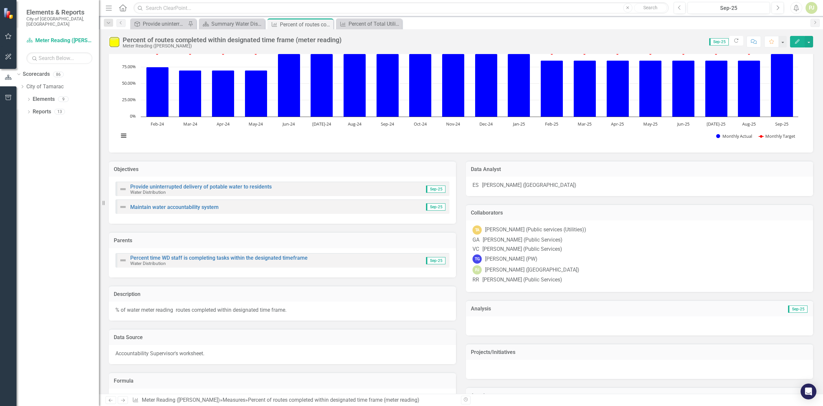
scroll to position [0, 0]
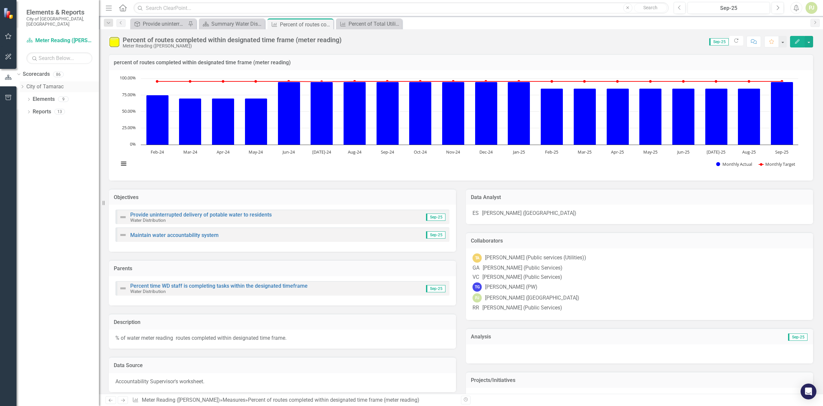
click at [25, 85] on icon "Dropdown" at bounding box center [22, 87] width 5 height 4
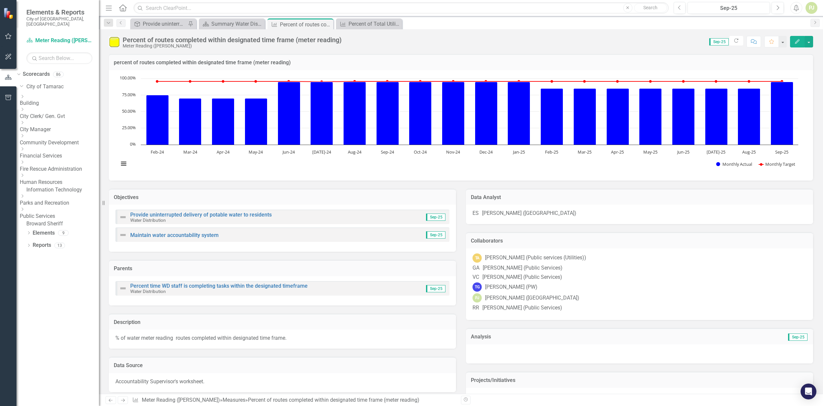
click at [25, 207] on icon "Dropdown" at bounding box center [22, 209] width 5 height 4
click at [25, 275] on icon "Dropdown" at bounding box center [22, 273] width 5 height 4
click at [78, 308] on link "Water Distribution" at bounding box center [59, 304] width 79 height 8
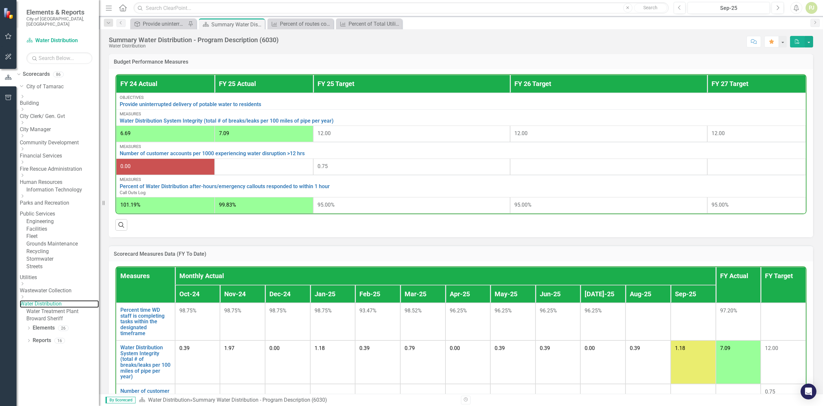
scroll to position [220, 0]
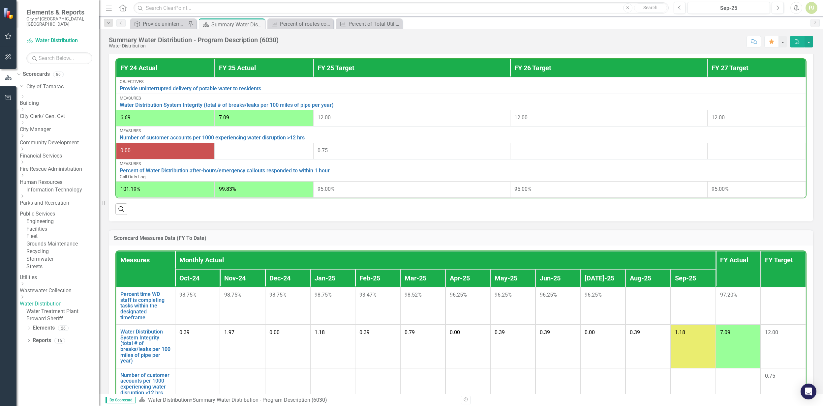
click at [548, 153] on div at bounding box center [608, 151] width 189 height 8
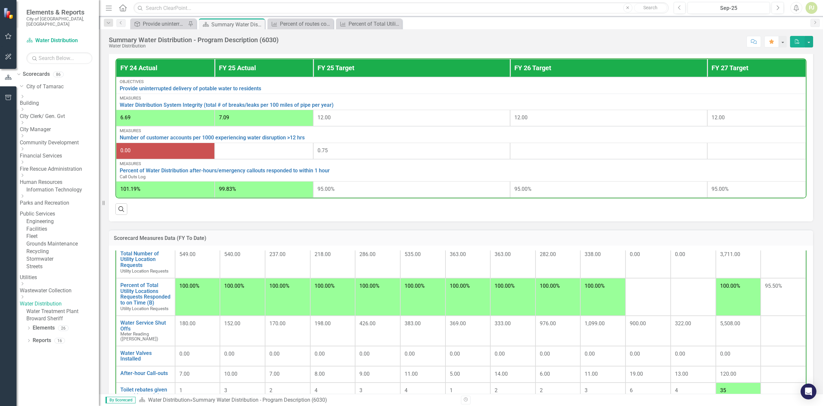
scroll to position [351, 0]
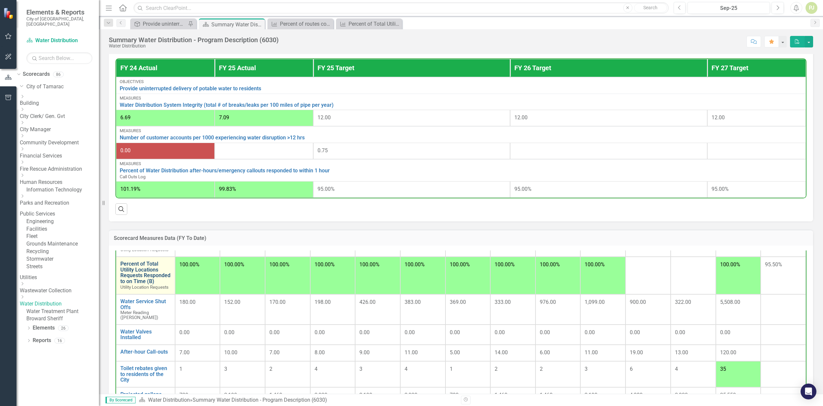
click at [153, 279] on link "Percent of Total Utility Locations Requests Responded to on Time (B)" at bounding box center [145, 272] width 50 height 23
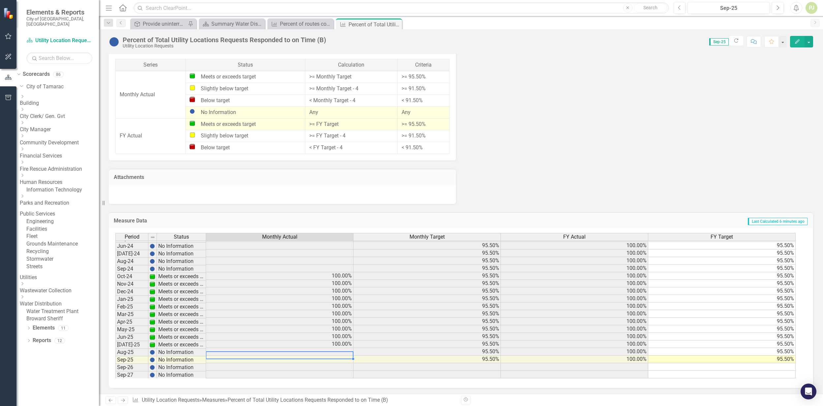
click at [485, 355] on td "95.50%" at bounding box center [426, 352] width 147 height 8
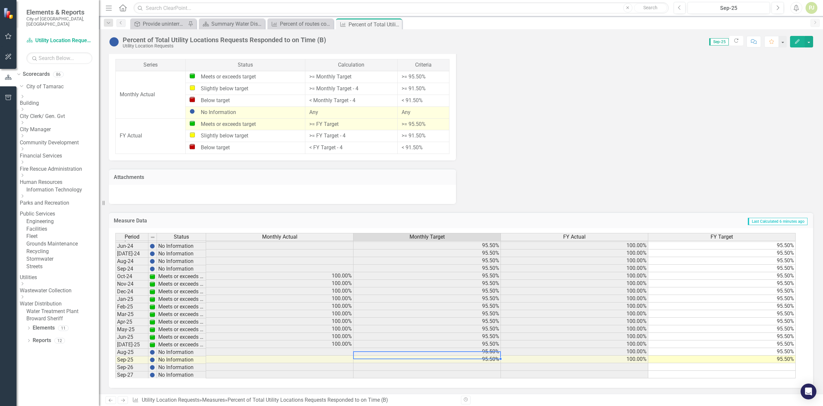
click at [526, 351] on td "100.00%" at bounding box center [574, 352] width 147 height 8
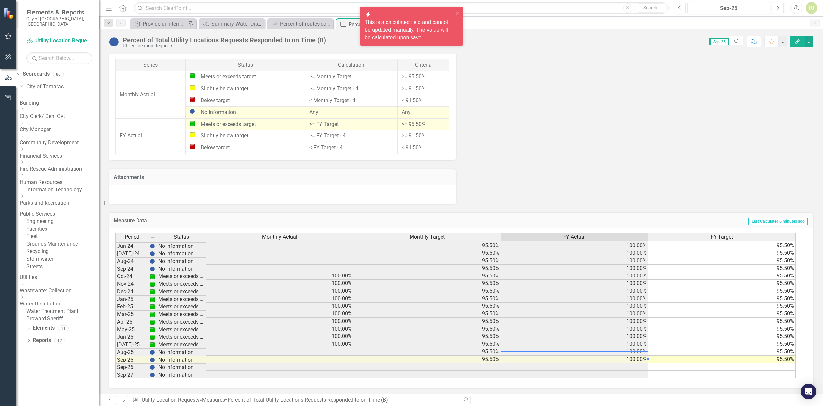
click at [721, 353] on td "95.50%" at bounding box center [721, 352] width 147 height 8
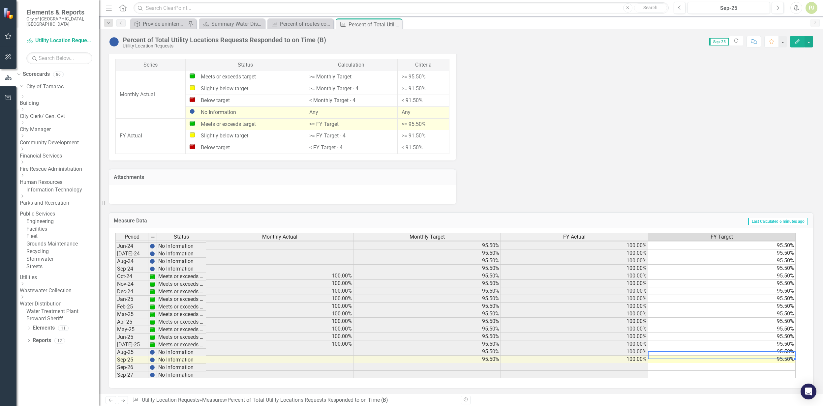
click at [771, 353] on td "95.50%" at bounding box center [721, 352] width 147 height 8
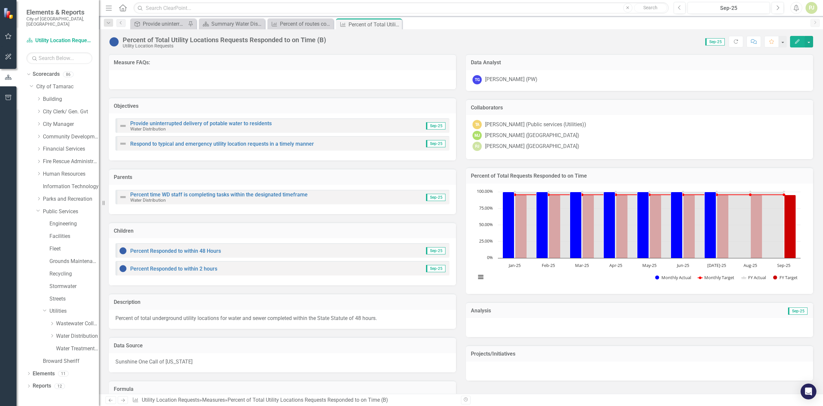
scroll to position [243, 0]
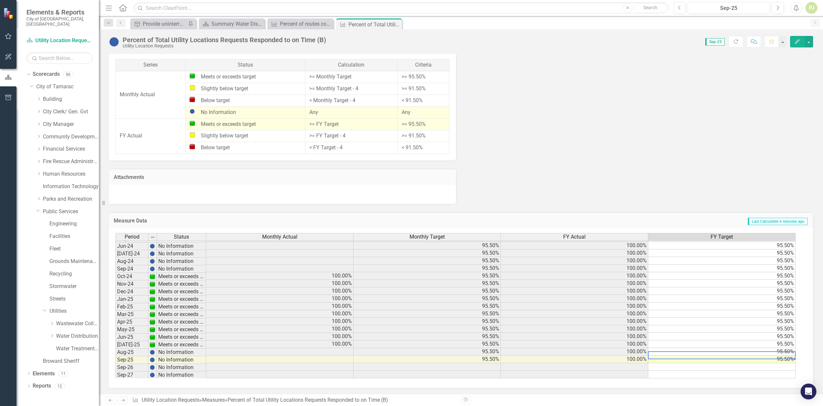
click at [637, 354] on td "100.00%" at bounding box center [574, 352] width 147 height 8
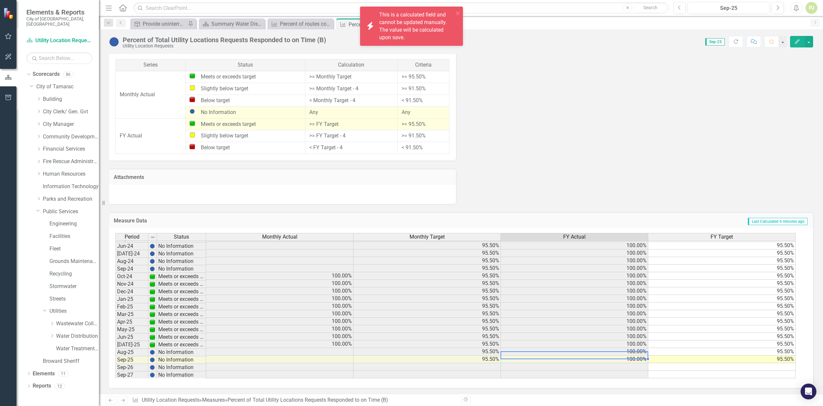
click at [637, 354] on td "100.00%" at bounding box center [574, 352] width 147 height 8
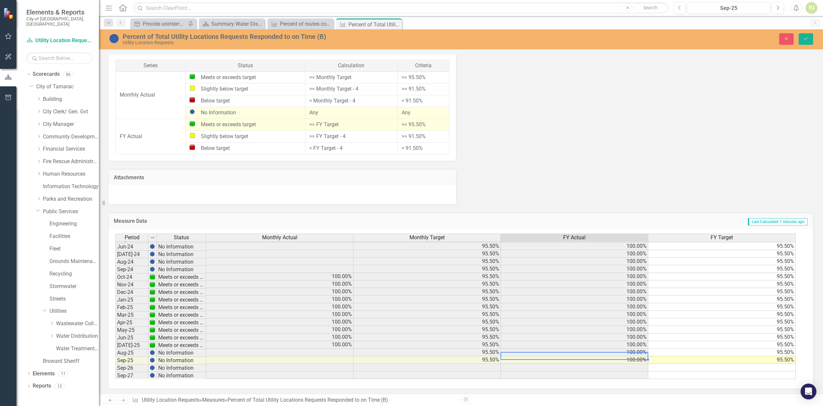
click at [641, 355] on td "100.00%" at bounding box center [574, 353] width 147 height 8
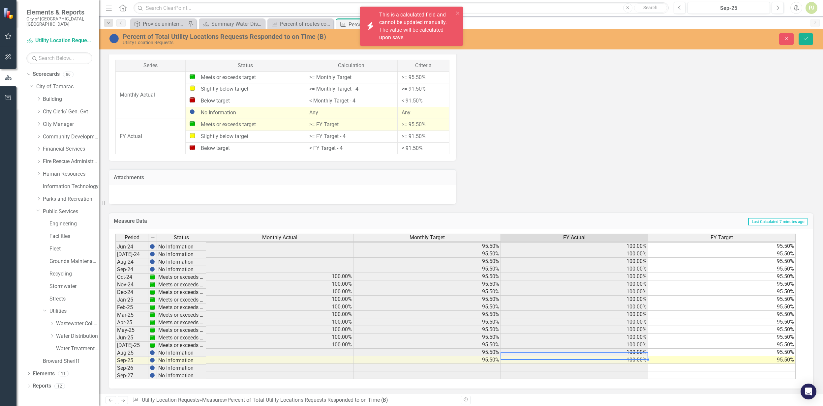
click at [641, 355] on td "100.00%" at bounding box center [574, 353] width 147 height 8
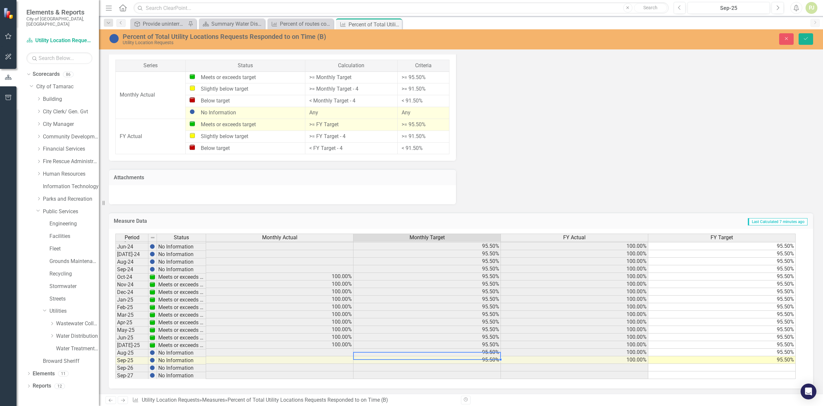
click at [490, 354] on td "95.50%" at bounding box center [426, 353] width 147 height 8
click at [633, 353] on td "100.00%" at bounding box center [574, 353] width 147 height 8
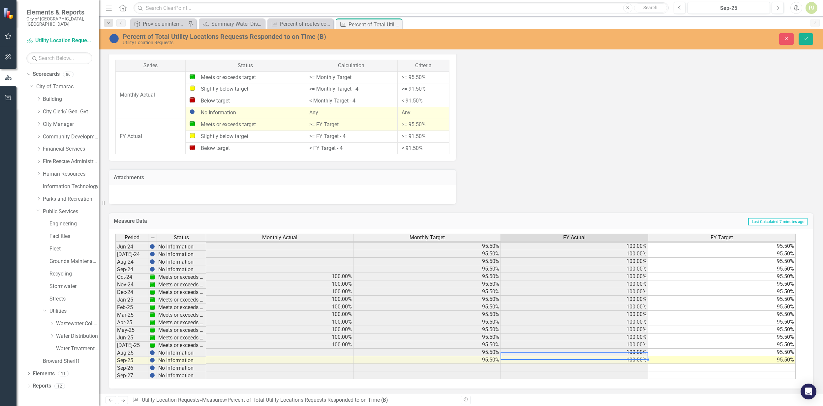
click at [638, 363] on td "100.00%" at bounding box center [574, 360] width 147 height 8
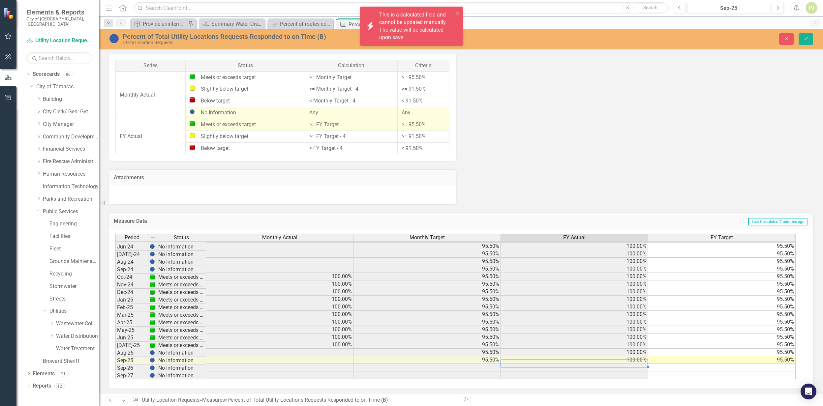
click at [637, 355] on td "100.00%" at bounding box center [574, 353] width 147 height 8
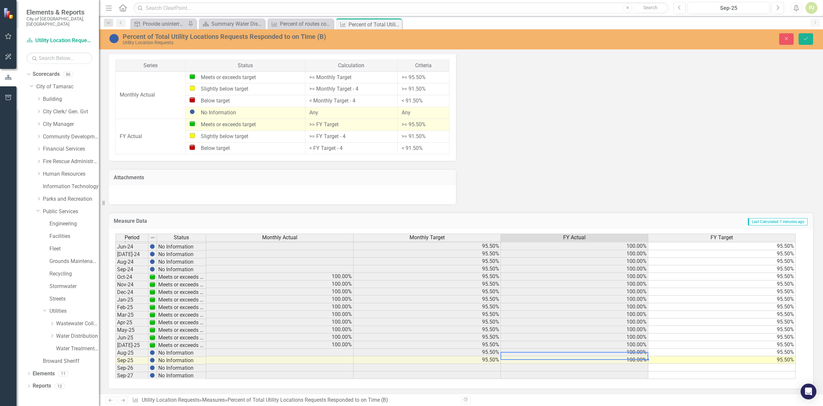
click at [343, 272] on td at bounding box center [279, 269] width 147 height 8
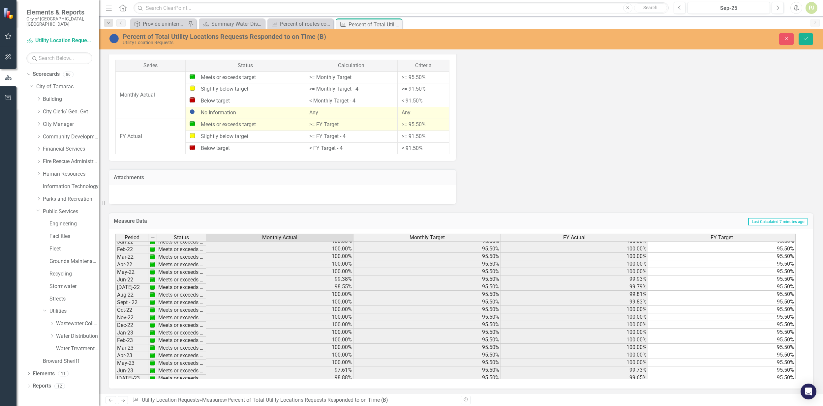
scroll to position [24, 0]
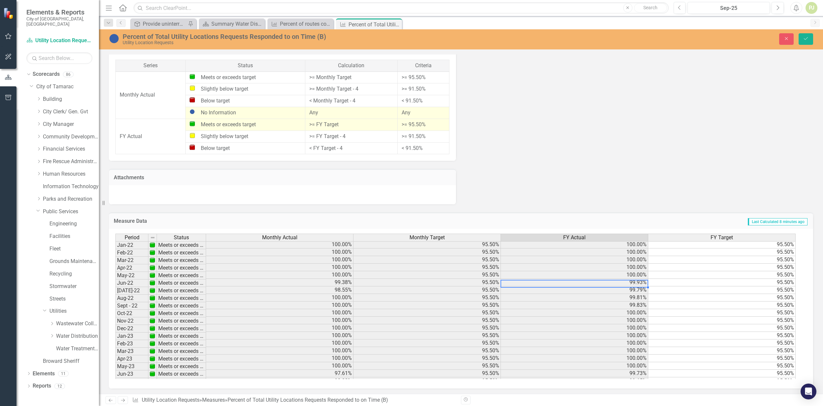
click at [640, 280] on td "99.93%" at bounding box center [574, 283] width 147 height 8
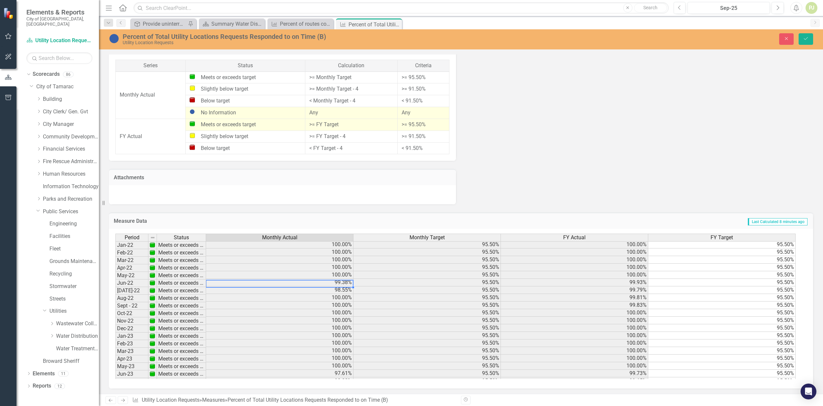
click at [344, 281] on td "99.38%" at bounding box center [279, 283] width 147 height 8
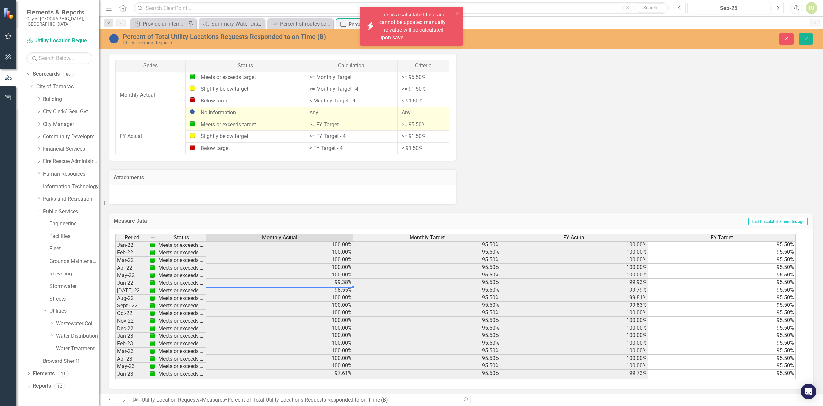
click at [334, 282] on td "99.38%" at bounding box center [279, 283] width 147 height 8
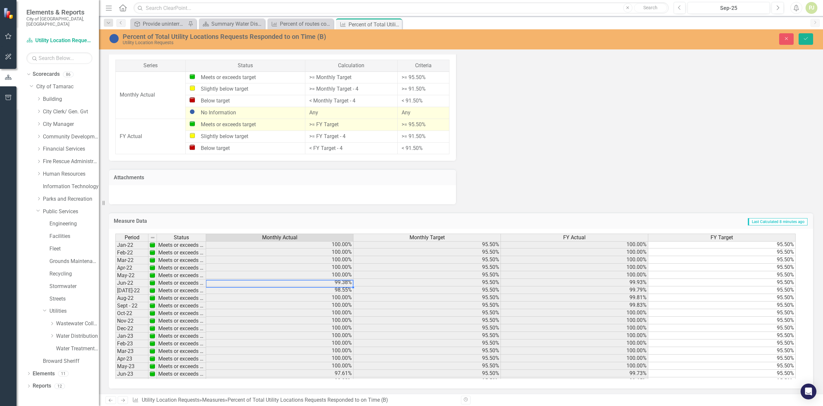
click at [342, 287] on div at bounding box center [279, 287] width 147 height 1
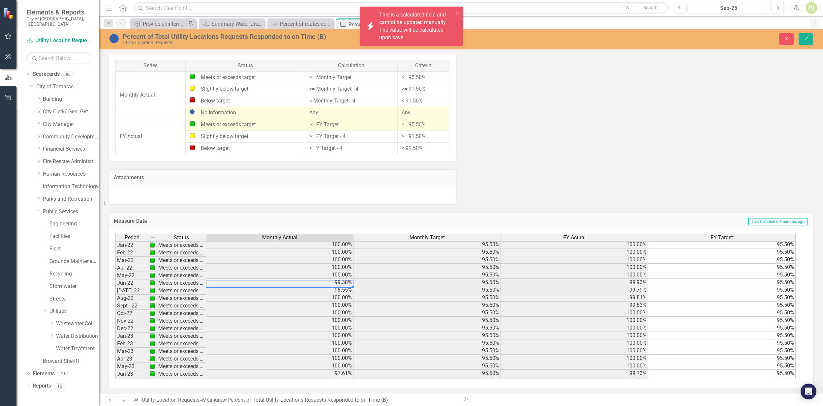
click at [342, 287] on td "98.55%" at bounding box center [279, 290] width 147 height 8
